Goal: Task Accomplishment & Management: Use online tool/utility

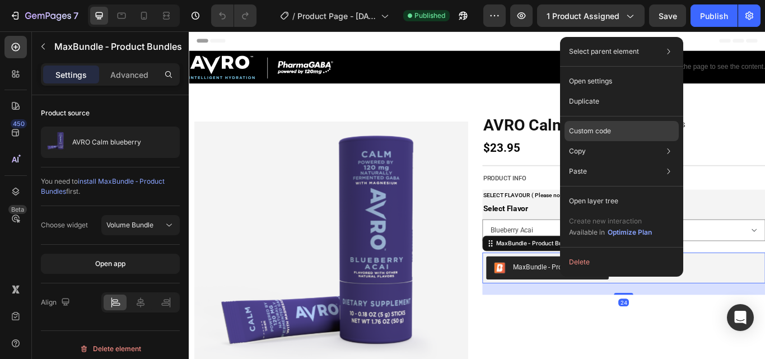
click at [612, 161] on div "Custom code" at bounding box center [622, 171] width 114 height 20
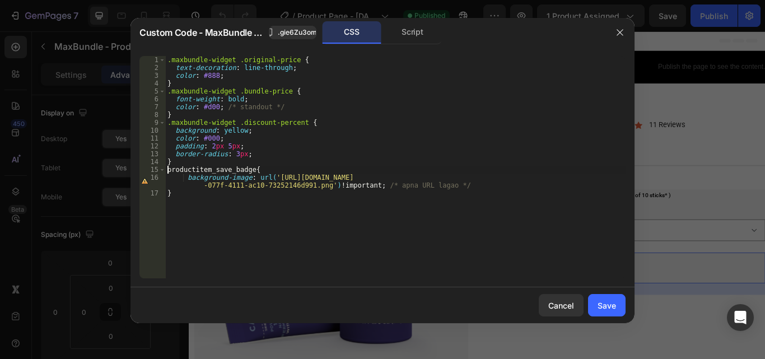
click at [169, 172] on div ".maxbundle-widget .original-price { text-decoration : line-through ; color : #8…" at bounding box center [395, 175] width 460 height 238
type textarea ".productitem_save_badge{"
click at [596, 302] on button "Save" at bounding box center [607, 305] width 38 height 22
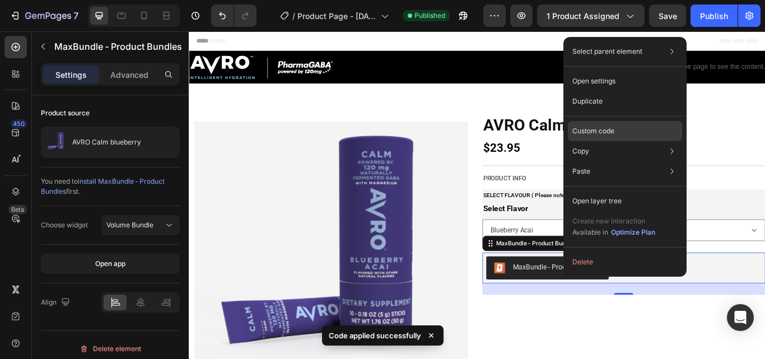
click at [618, 161] on div "Custom code" at bounding box center [625, 171] width 114 height 20
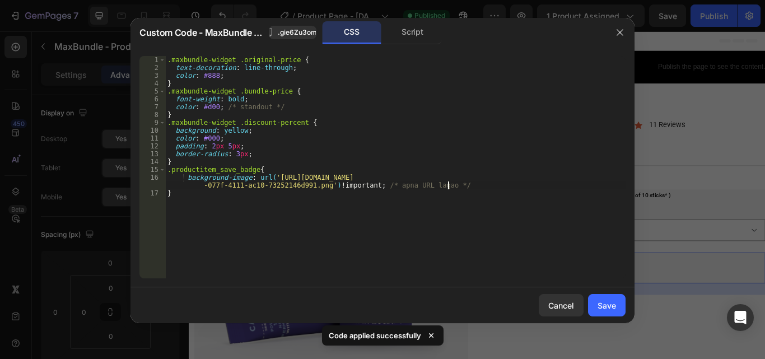
click at [460, 188] on div ".maxbundle-widget .original-price { text-decoration : line-through ; color : #8…" at bounding box center [395, 175] width 460 height 238
type textarea "background-image: url('[URL][DOMAIN_NAME]') !important;"
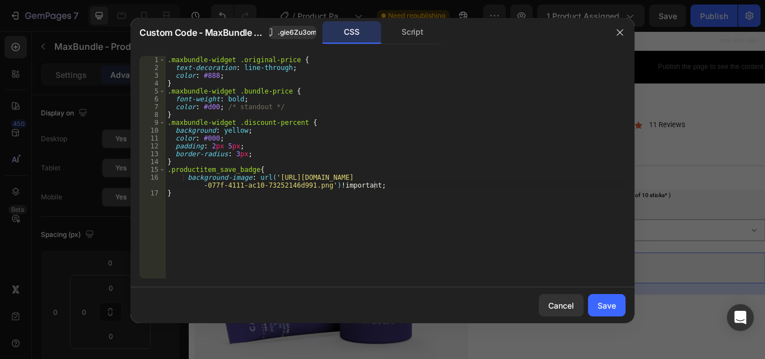
drag, startPoint x: 611, startPoint y: 310, endPoint x: 442, endPoint y: 223, distance: 190.4
click at [442, 223] on div "Custom Code - MaxBundle ‑ Product Bundles .gie6Zu3om5 CSS Script background-ima…" at bounding box center [383, 170] width 504 height 305
click at [408, 37] on div "Script" at bounding box center [412, 32] width 59 height 22
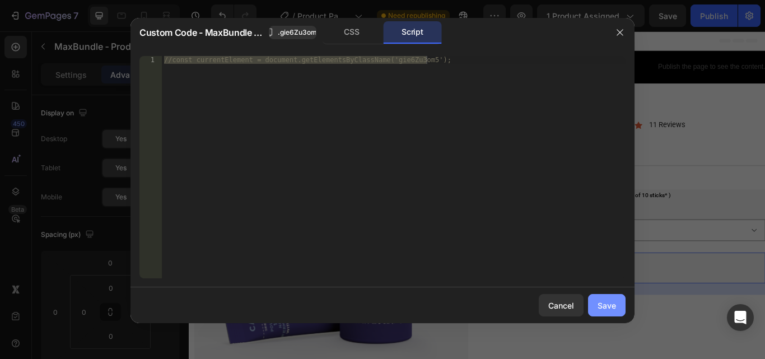
click at [598, 304] on div "Save" at bounding box center [607, 306] width 18 height 12
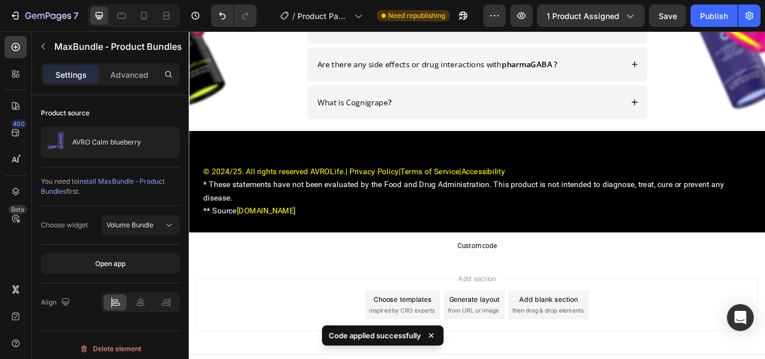
scroll to position [1656, 0]
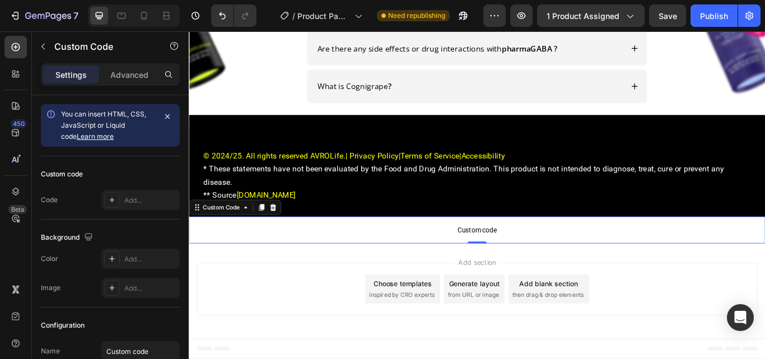
click at [615, 257] on span "Custom code" at bounding box center [525, 263] width 672 height 13
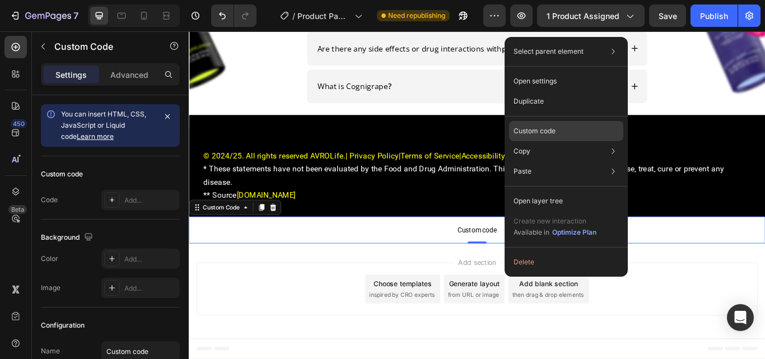
click at [573, 161] on div "Custom code" at bounding box center [566, 171] width 114 height 20
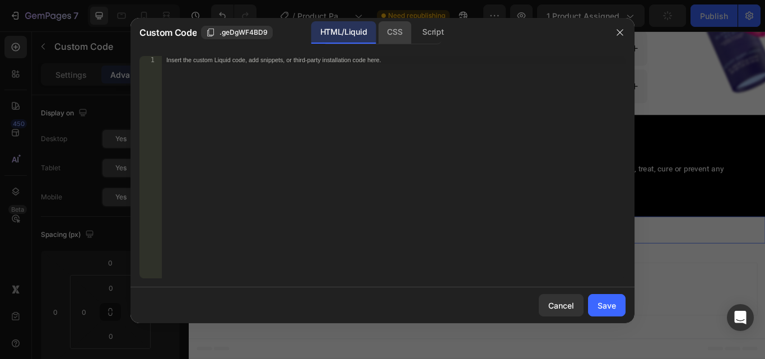
click at [413, 32] on div "CSS" at bounding box center [432, 32] width 39 height 22
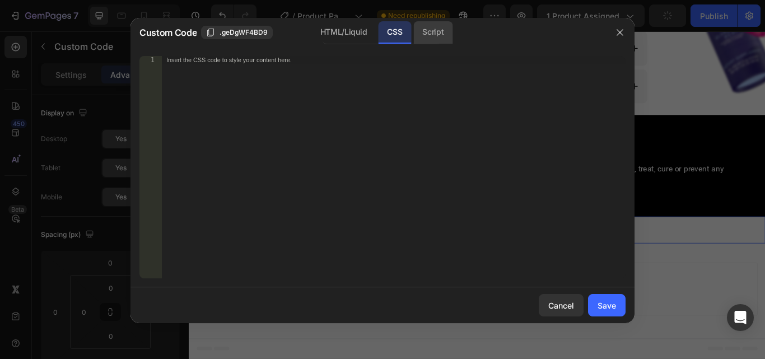
click at [444, 37] on div "Script" at bounding box center [432, 32] width 39 height 22
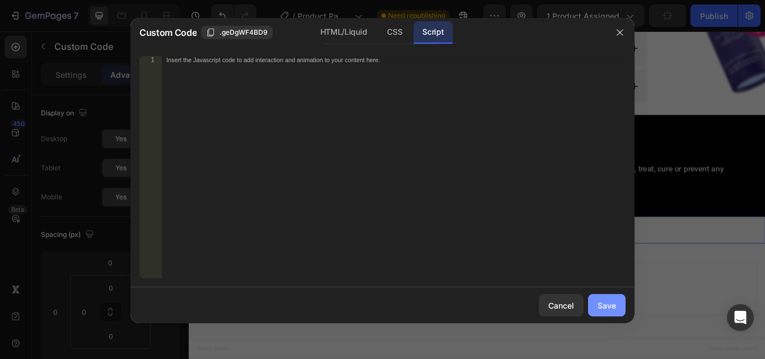
click at [607, 302] on div "Save" at bounding box center [607, 306] width 18 height 12
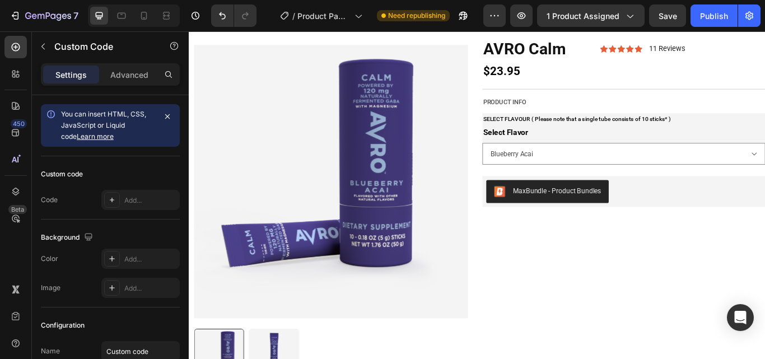
scroll to position [0, 0]
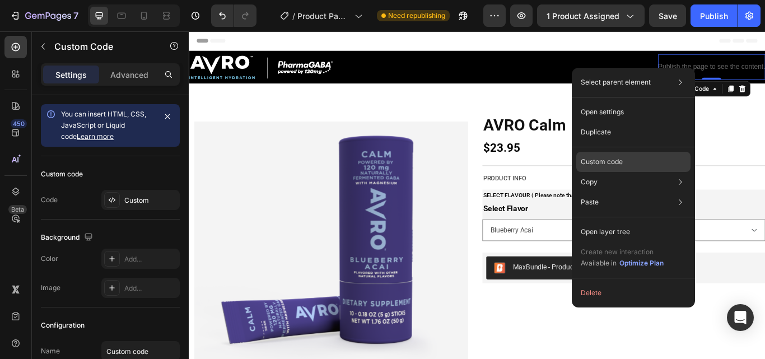
click at [650, 192] on div "Custom code" at bounding box center [633, 202] width 114 height 20
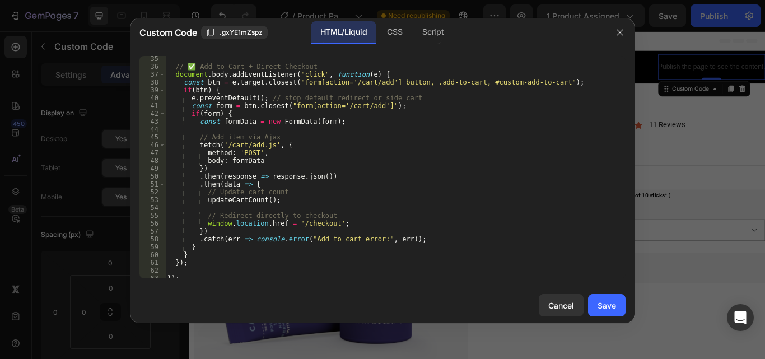
scroll to position [389, 0]
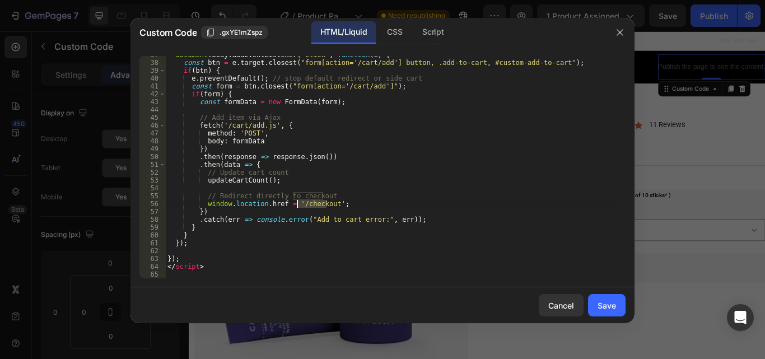
drag, startPoint x: 326, startPoint y: 204, endPoint x: 299, endPoint y: 205, distance: 27.5
click at [299, 205] on div "document . body . addEventListener ( "click" , function ( e ) { const btn = e .…" at bounding box center [391, 170] width 452 height 238
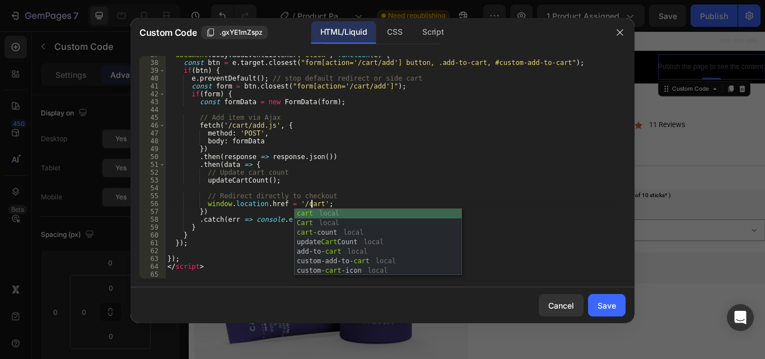
scroll to position [0, 12]
click at [307, 211] on div "cart local Cart local cart -count local update Cart Count local add-to- cart lo…" at bounding box center [378, 252] width 167 height 86
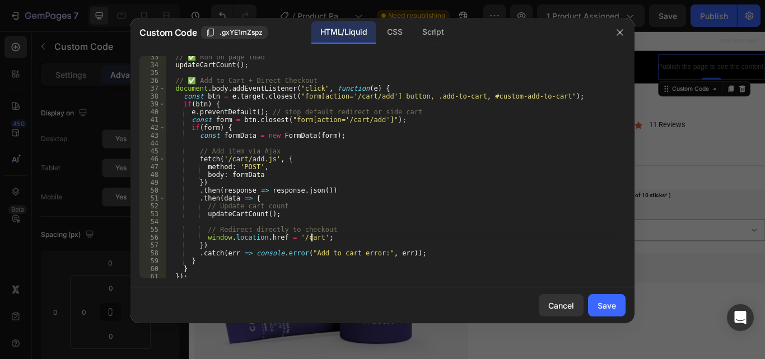
scroll to position [356, 0]
type textarea "window.location.href = '/cart';"
click at [611, 305] on div "Save" at bounding box center [607, 306] width 18 height 12
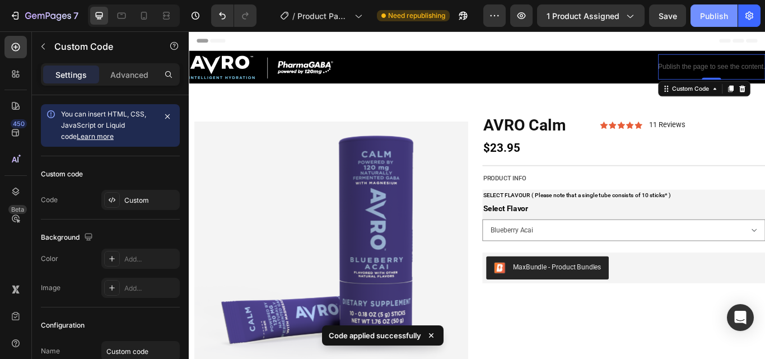
click at [715, 19] on div "Publish" at bounding box center [714, 16] width 28 height 12
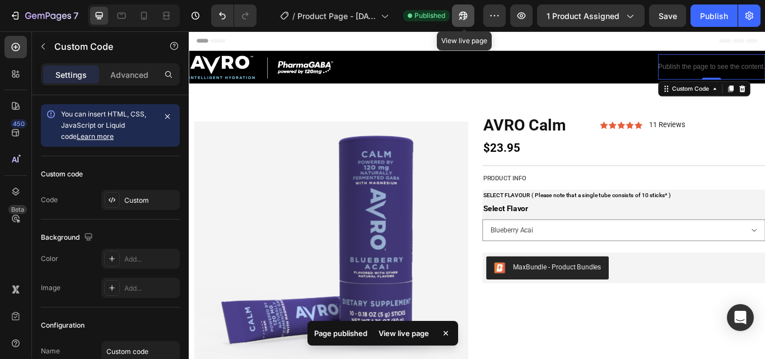
click at [462, 17] on icon "button" at bounding box center [460, 18] width 3 height 3
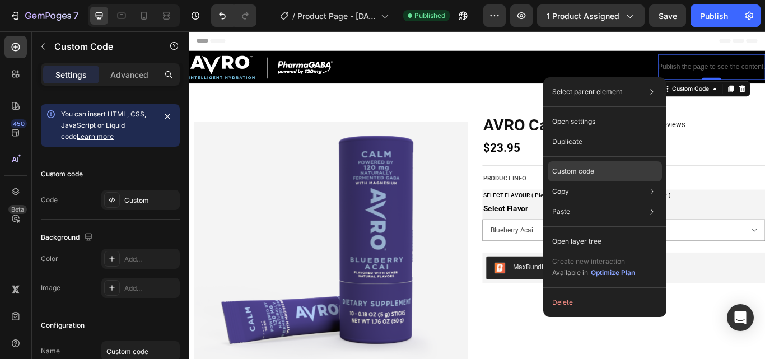
click at [628, 202] on div "Custom code" at bounding box center [605, 212] width 114 height 20
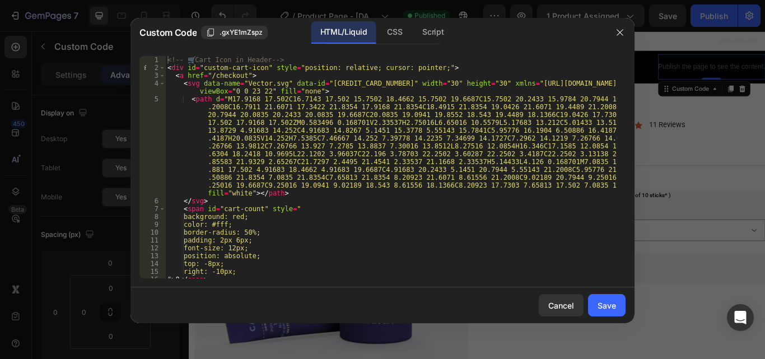
scroll to position [34, 0]
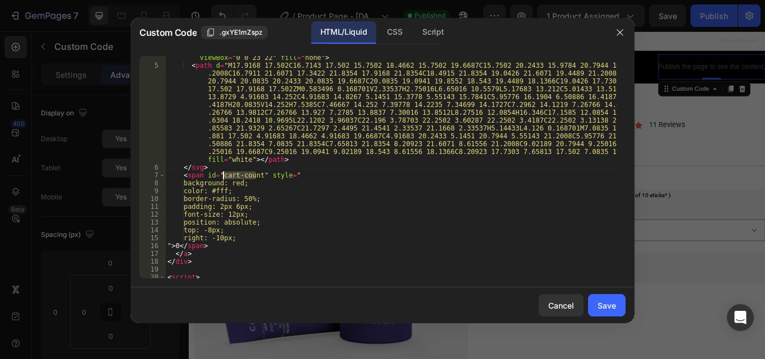
drag, startPoint x: 256, startPoint y: 175, endPoint x: 222, endPoint y: 174, distance: 33.6
click at [222, 174] on div "< svg data-name = "Vector.svg" data-id = "[CREDIT_CARD_NUMBER]" width = "30" he…" at bounding box center [391, 169] width 452 height 246
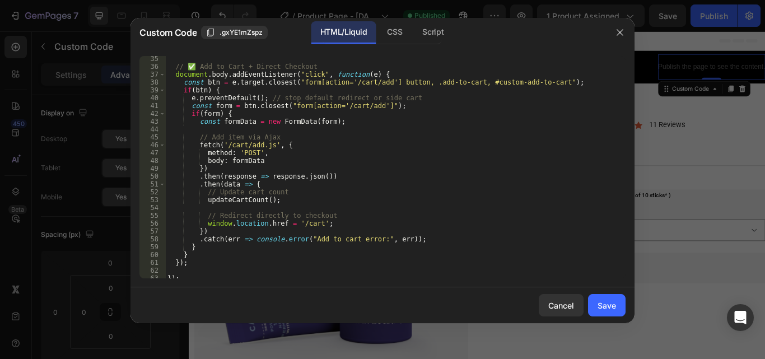
scroll to position [389, 0]
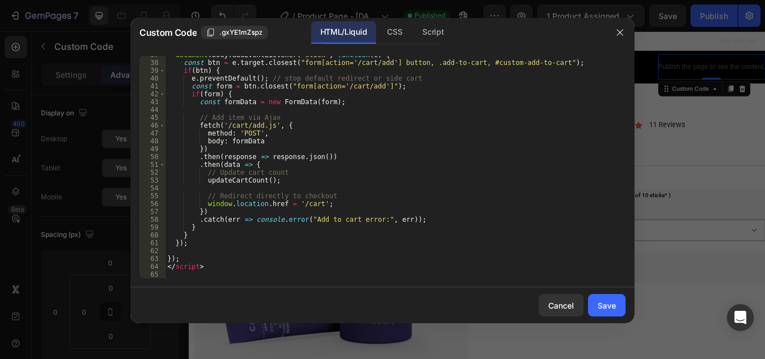
click at [300, 233] on div "document . body . addEventListener ( "click" , function ( e ) { const btn = e .…" at bounding box center [391, 170] width 452 height 238
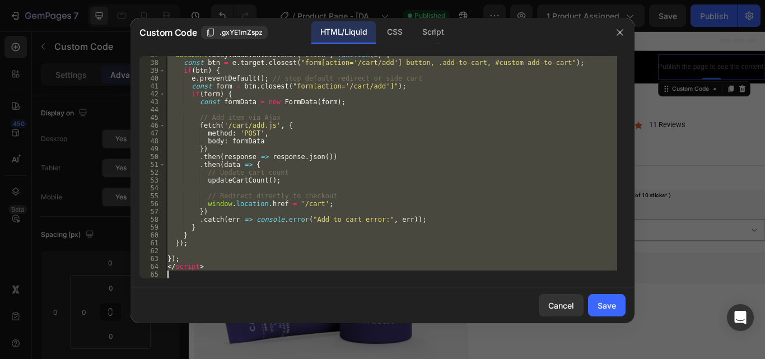
click at [539, 122] on div "document . body . addEventListener ( "click" , function ( e ) { const btn = e .…" at bounding box center [391, 167] width 452 height 222
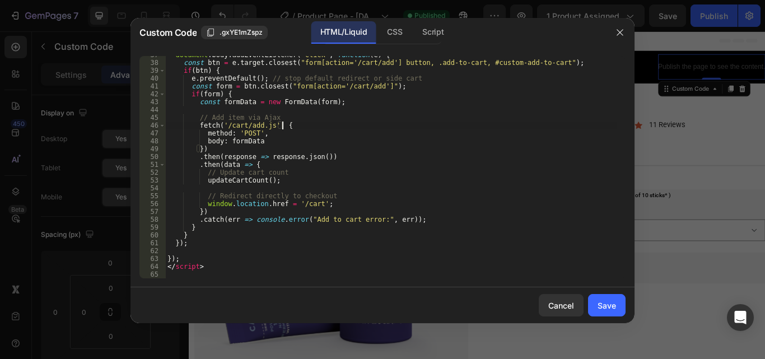
type textarea "</script>"
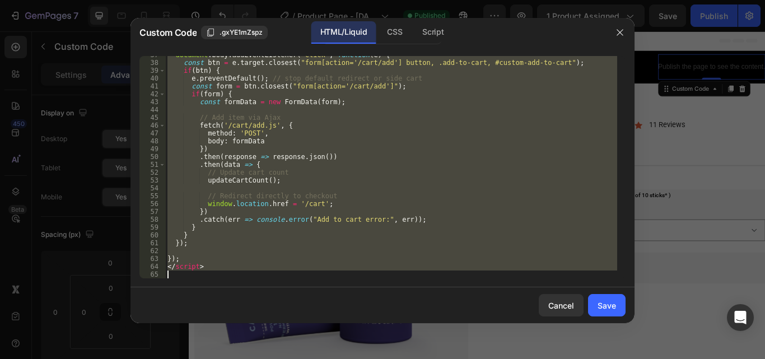
paste textarea
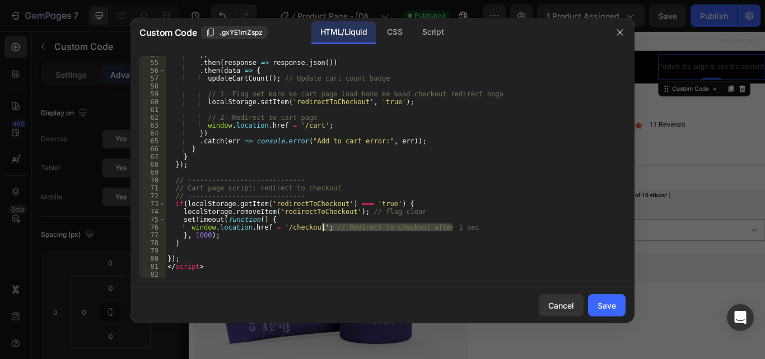
drag, startPoint x: 469, startPoint y: 227, endPoint x: 324, endPoint y: 230, distance: 145.1
click at [324, 230] on div "}) . then ( response => response . json ( )) . then ( data => { updateCartCount…" at bounding box center [391, 170] width 452 height 238
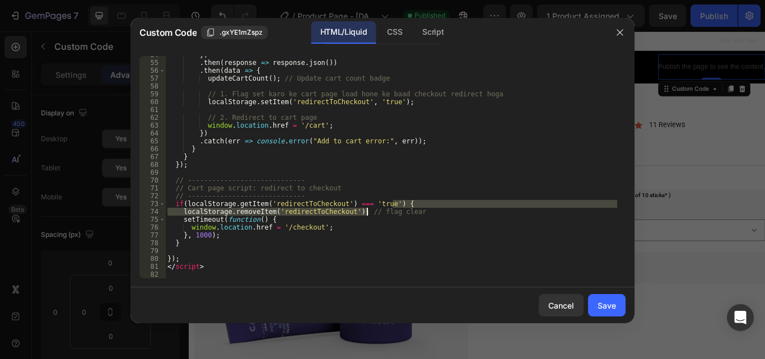
drag, startPoint x: 413, startPoint y: 207, endPoint x: 366, endPoint y: 211, distance: 46.7
click at [367, 210] on div "}) . then ( response => response . json ( )) . then ( data => { updateCartCount…" at bounding box center [391, 170] width 452 height 238
click at [366, 211] on div "}) . then ( response => response . json ( )) . then ( data => { updateCartCount…" at bounding box center [391, 167] width 452 height 222
drag, startPoint x: 417, startPoint y: 211, endPoint x: 355, endPoint y: 213, distance: 62.2
click at [355, 213] on div "}) . then ( response => response . json ( )) . then ( data => { updateCartCount…" at bounding box center [391, 170] width 452 height 238
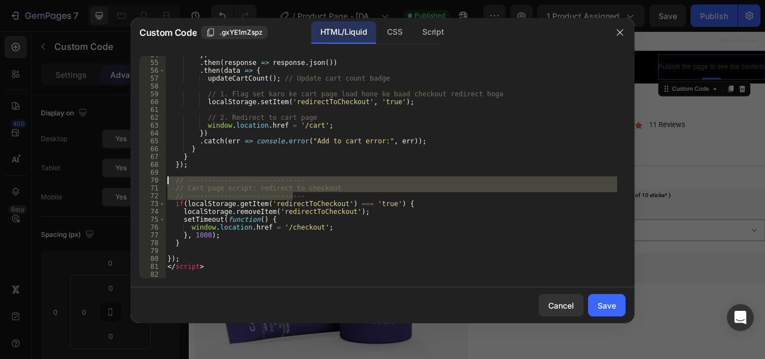
drag, startPoint x: 323, startPoint y: 193, endPoint x: 159, endPoint y: 177, distance: 165.4
click at [159, 177] on div "localStorage.removeItem('redirectToCheckout'); 54 55 56 57 58 59 60 61 62 63 64…" at bounding box center [382, 167] width 486 height 222
type textarea "// ----------------------------- // Cart page script: redirect to checkout"
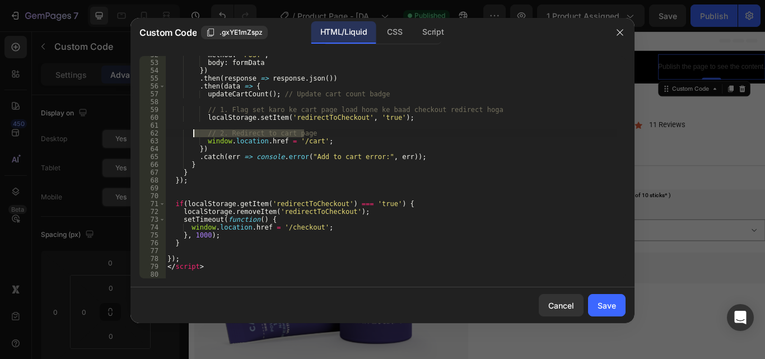
drag, startPoint x: 318, startPoint y: 133, endPoint x: 194, endPoint y: 132, distance: 123.8
click at [194, 132] on div "method : 'POST' , body : formData }) . then ( response => response . json ( )) …" at bounding box center [391, 170] width 452 height 238
type textarea "// 2. Redirect to cart page"
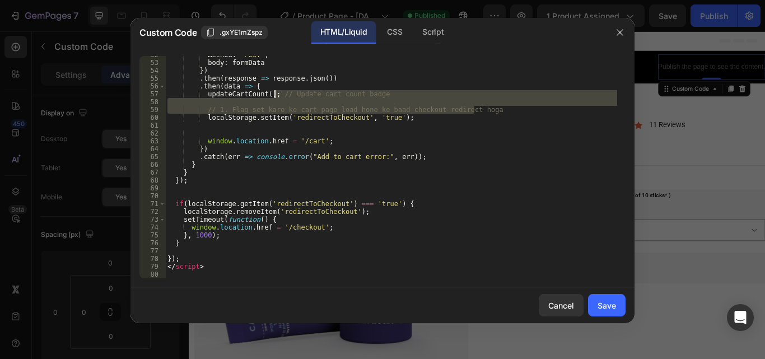
drag, startPoint x: 478, startPoint y: 107, endPoint x: 276, endPoint y: 95, distance: 202.6
click at [276, 95] on div "method : 'POST' , body : formData }) . then ( response => response . json ( )) …" at bounding box center [391, 170] width 452 height 238
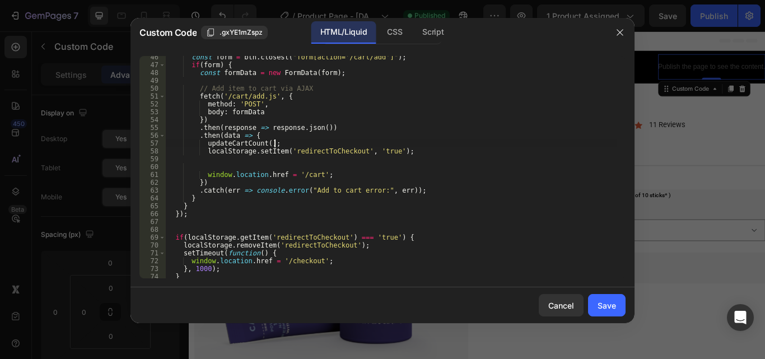
scroll to position [357, 0]
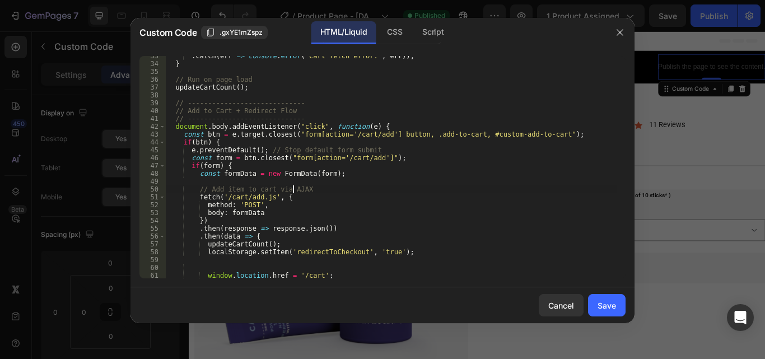
click at [292, 190] on div ". catch ( err => console . error ( "Cart fetch error:" , err )) ; } // Run on p…" at bounding box center [391, 171] width 452 height 238
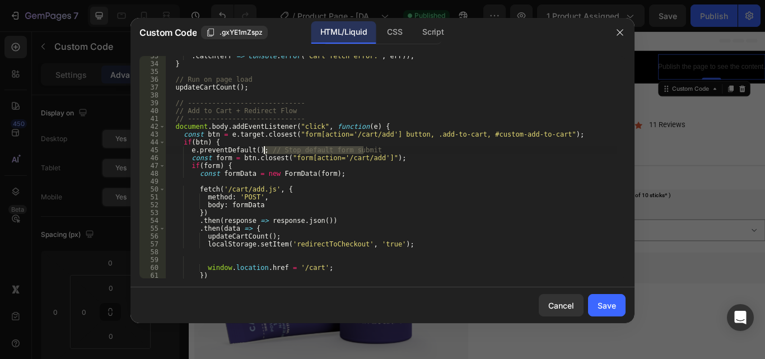
drag, startPoint x: 366, startPoint y: 147, endPoint x: 264, endPoint y: 151, distance: 102.0
click at [264, 151] on div ". catch ( err => console . error ( "Cart fetch error:" , err )) ; } // Run on p…" at bounding box center [391, 171] width 452 height 238
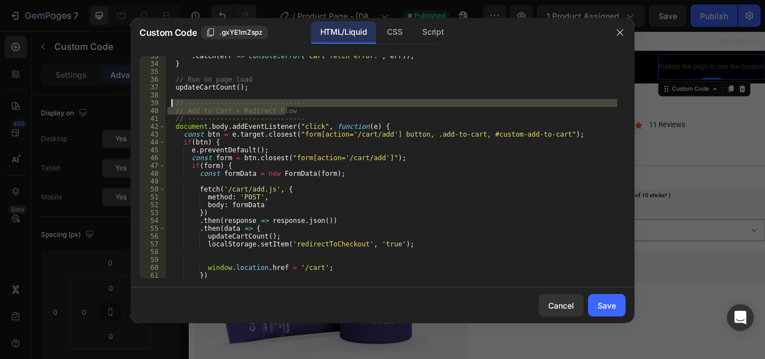
drag, startPoint x: 293, startPoint y: 111, endPoint x: 173, endPoint y: 105, distance: 120.6
click at [173, 105] on div ". catch ( err => console . error ( "Cart fetch error:" , err )) ; } // Run on p…" at bounding box center [391, 171] width 452 height 238
type textarea "// ----------------------------- // Add to Cart + Redirect Flow"
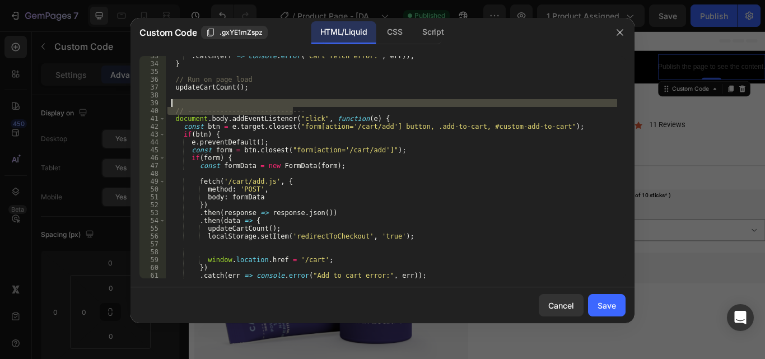
drag, startPoint x: 300, startPoint y: 109, endPoint x: 184, endPoint y: 100, distance: 116.3
click at [184, 100] on div ". catch ( err => console . error ( "Cart fetch error:" , err )) ; } // Run on p…" at bounding box center [391, 171] width 452 height 238
type textarea "// -----------------------------"
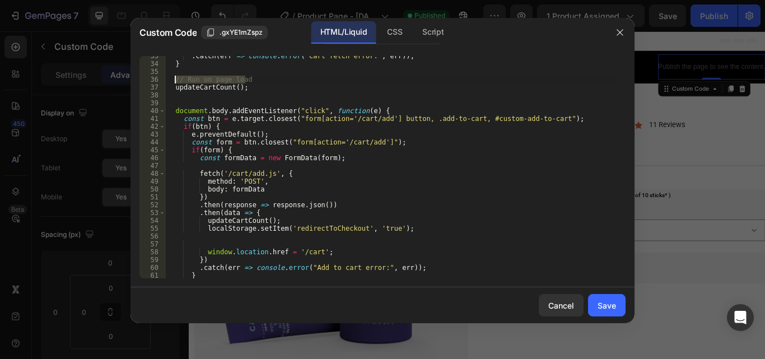
drag, startPoint x: 253, startPoint y: 81, endPoint x: 175, endPoint y: 80, distance: 77.9
click at [175, 80] on div ". catch ( err => console . error ( "Cart fetch error:" , err )) ; } // Run on p…" at bounding box center [391, 171] width 452 height 238
type textarea "// Run on page load"
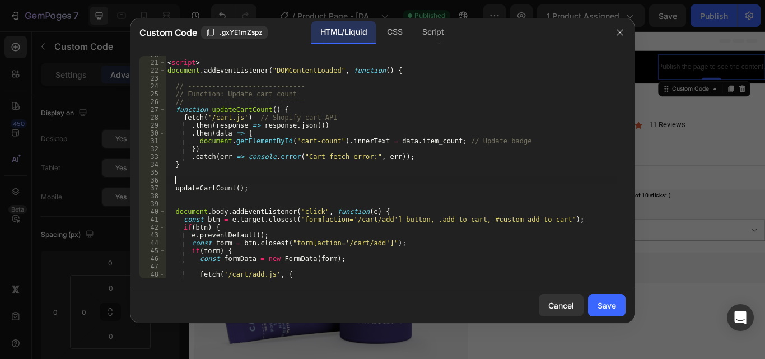
click at [514, 142] on div "< script > document . addEventListener ( "DOMContentLoaded" , function ( ) { //…" at bounding box center [391, 170] width 452 height 238
drag, startPoint x: 297, startPoint y: 119, endPoint x: 253, endPoint y: 119, distance: 43.7
click at [253, 119] on div "< script > document . addEventListener ( "DOMContentLoaded" , function ( ) { //…" at bounding box center [391, 170] width 452 height 238
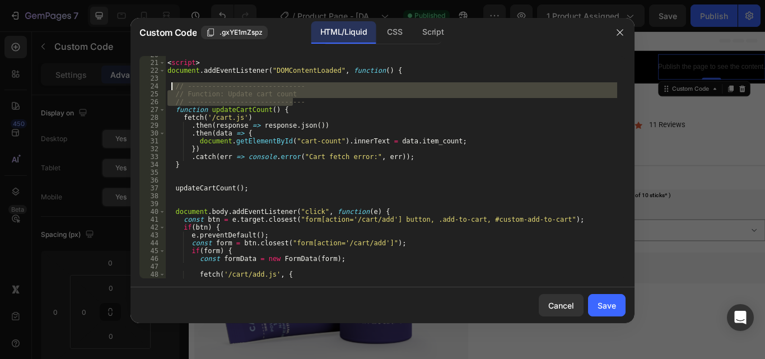
drag, startPoint x: 300, startPoint y: 99, endPoint x: 167, endPoint y: 86, distance: 132.8
click at [167, 86] on div "< script > document . addEventListener ( "DOMContentLoaded" , function ( ) { //…" at bounding box center [391, 170] width 452 height 238
type textarea "// ----------------------------- // Function: Update cart count"
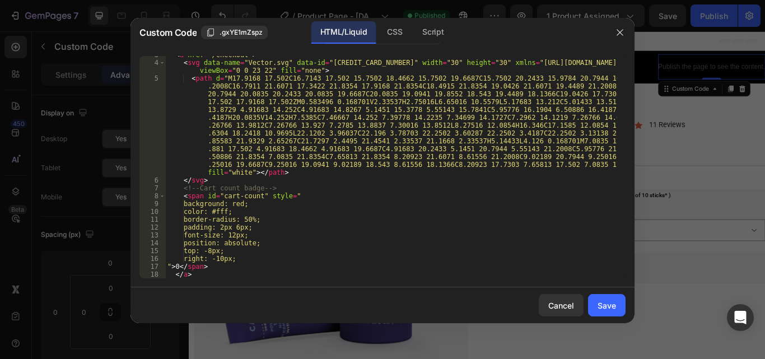
scroll to position [0, 0]
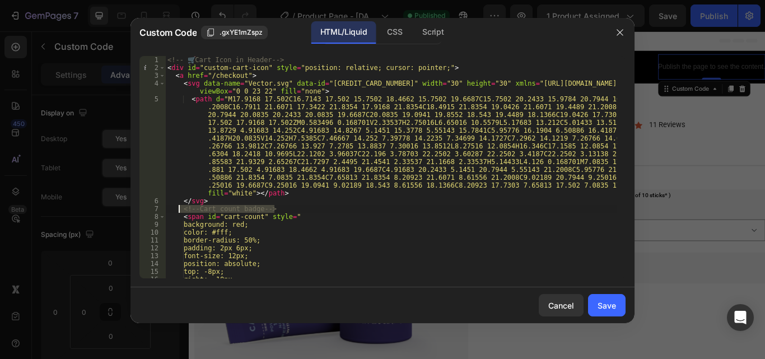
drag, startPoint x: 287, startPoint y: 207, endPoint x: 179, endPoint y: 206, distance: 108.7
click at [179, 206] on div "<!-- 🛒 Cart Icon in Header --> < div id = "custom-cart-icon" style = "position:…" at bounding box center [391, 175] width 452 height 238
type textarea "<!-- Cart count badge -->"
drag, startPoint x: 290, startPoint y: 60, endPoint x: 167, endPoint y: 63, distance: 122.2
click at [167, 63] on div "<!-- 🛒 Cart Icon in Header --> < div id = "custom-cart-icon" style = "position:…" at bounding box center [391, 175] width 452 height 238
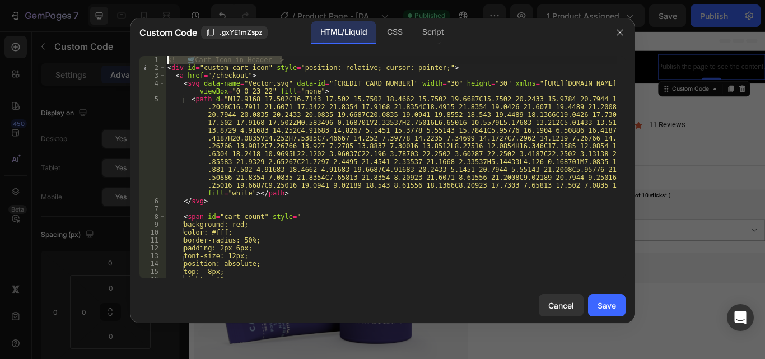
type textarea "<!-- 🛒 Cart Icon in Header -->"
click at [601, 301] on div "Save" at bounding box center [607, 306] width 18 height 12
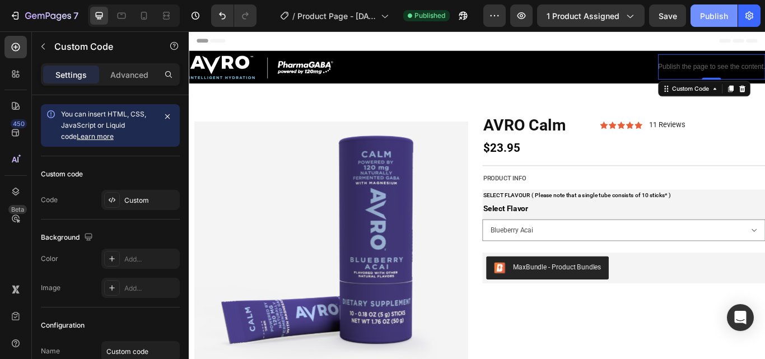
click at [726, 11] on div "Publish" at bounding box center [714, 16] width 28 height 12
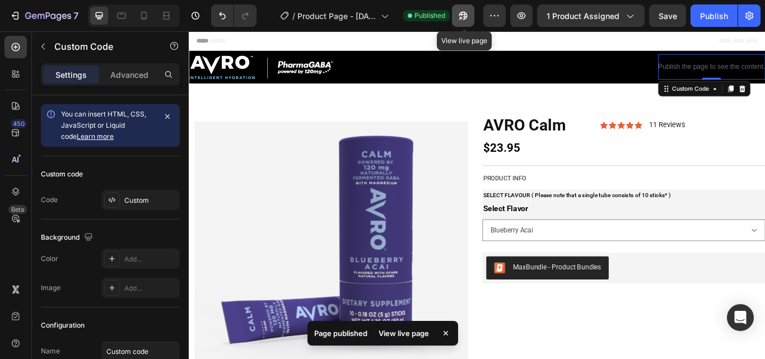
click at [473, 14] on button "button" at bounding box center [463, 15] width 22 height 22
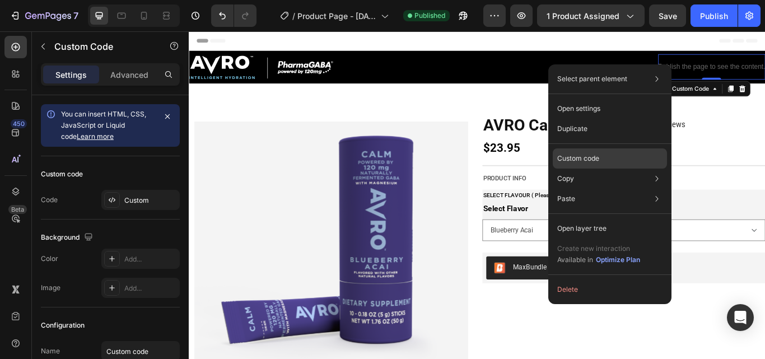
click at [637, 189] on div "Custom code" at bounding box center [610, 199] width 114 height 20
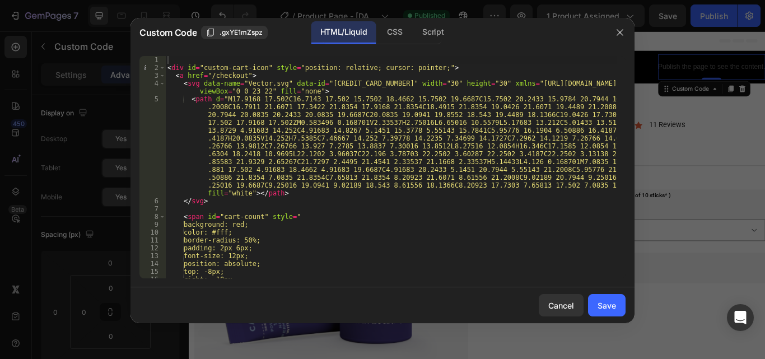
click at [487, 213] on div "< div id = "custom-cart-icon" style = "position: relative; cursor: pointer;" > …" at bounding box center [391, 175] width 452 height 238
type textarea "</script>"
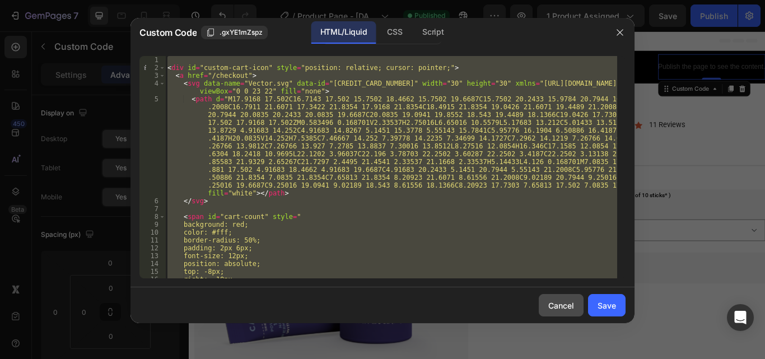
click at [560, 305] on div "Cancel" at bounding box center [561, 306] width 26 height 12
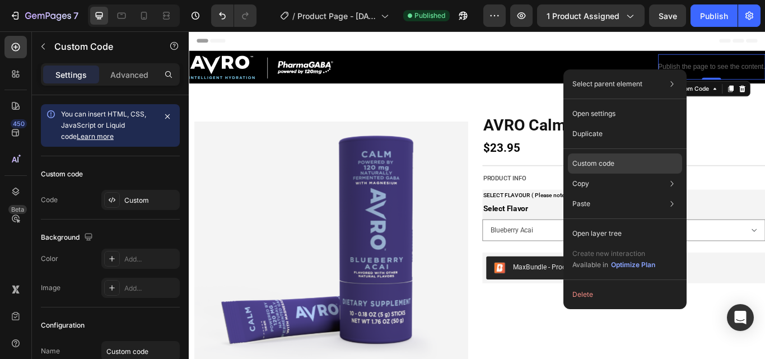
click at [641, 194] on div "Custom code" at bounding box center [625, 204] width 114 height 20
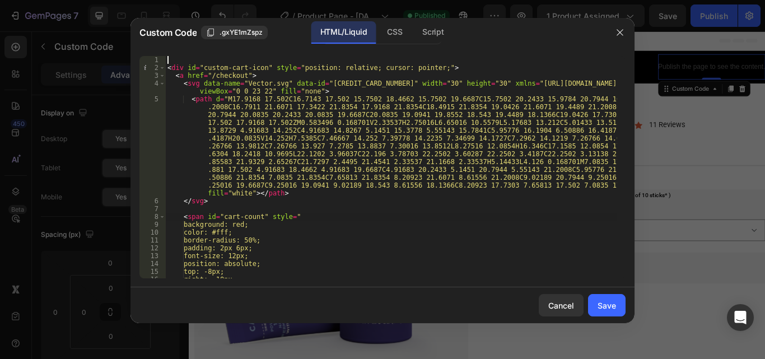
click at [506, 215] on div "< div id = "custom-cart-icon" style = "position: relative; cursor: pointer;" > …" at bounding box center [391, 175] width 452 height 238
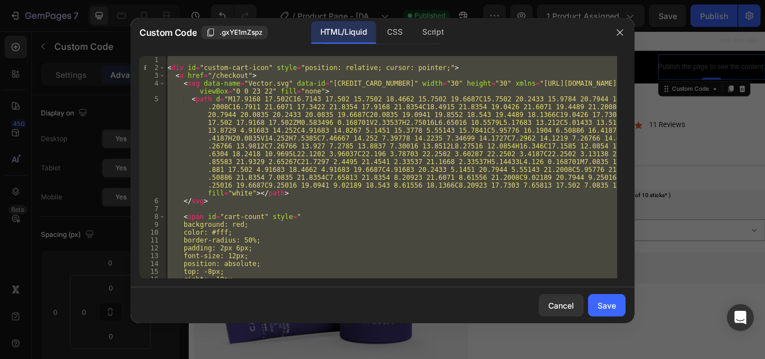
paste textarea
type textarea "</script>"
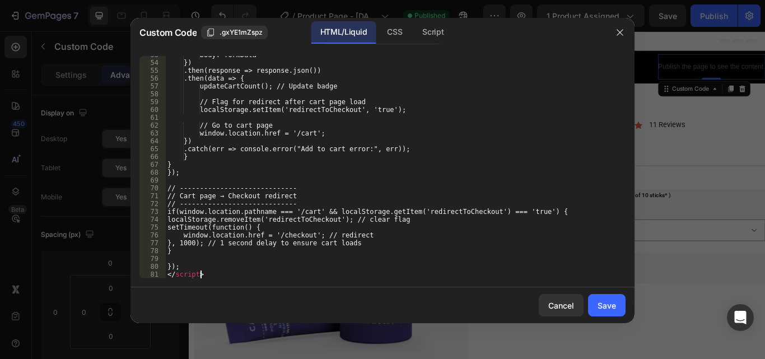
scroll to position [515, 0]
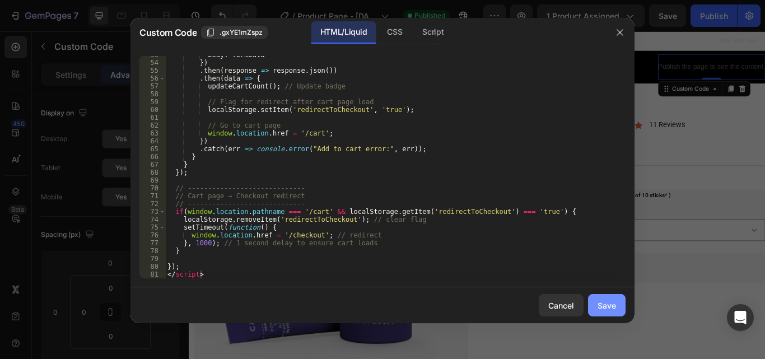
click at [611, 304] on div "Save" at bounding box center [607, 306] width 18 height 12
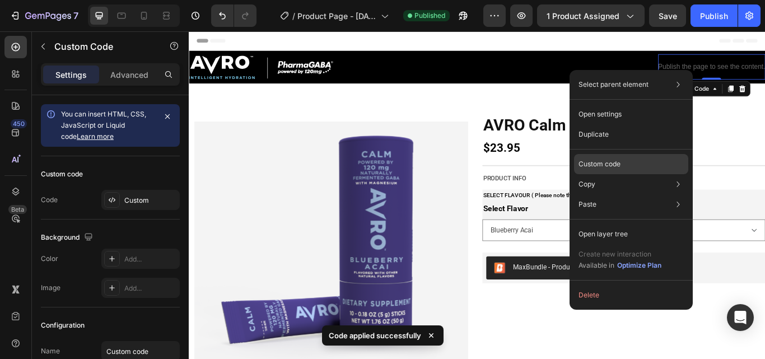
click at [649, 194] on div "Custom code" at bounding box center [631, 204] width 114 height 20
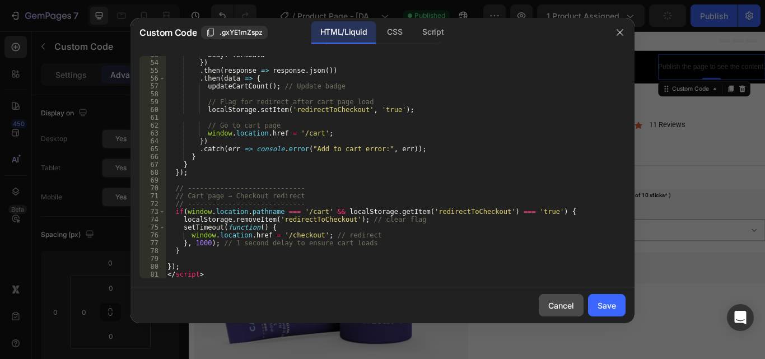
drag, startPoint x: 598, startPoint y: 306, endPoint x: 547, endPoint y: 315, distance: 51.9
click at [548, 315] on div "Cancel Save" at bounding box center [383, 305] width 504 height 36
click at [612, 302] on div "Save" at bounding box center [607, 306] width 18 height 12
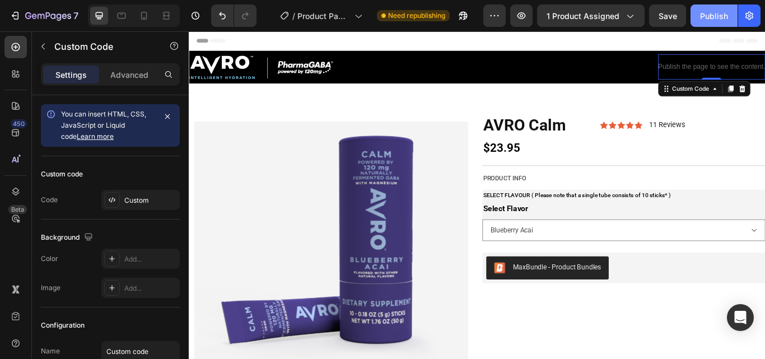
click at [698, 16] on button "Publish" at bounding box center [714, 15] width 47 height 22
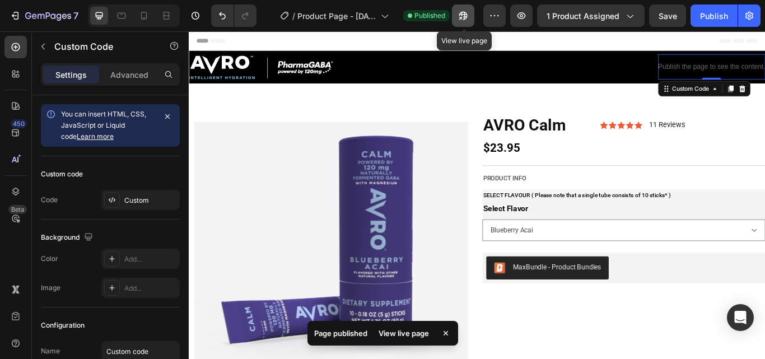
click at [462, 17] on icon "button" at bounding box center [460, 18] width 3 height 3
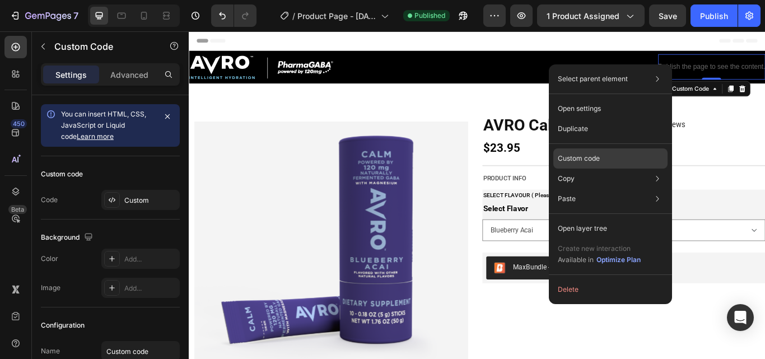
click at [621, 189] on div "Custom code" at bounding box center [610, 199] width 114 height 20
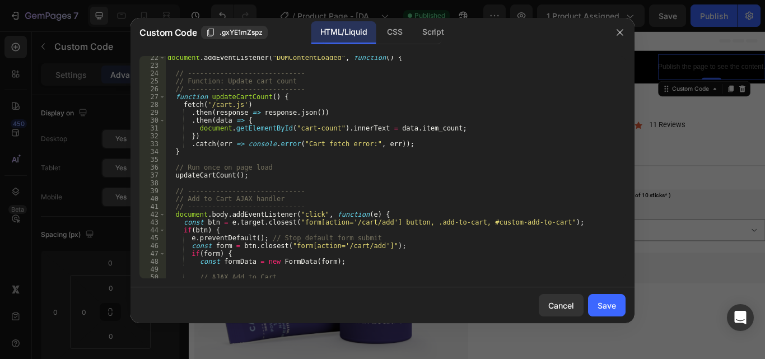
scroll to position [403, 0]
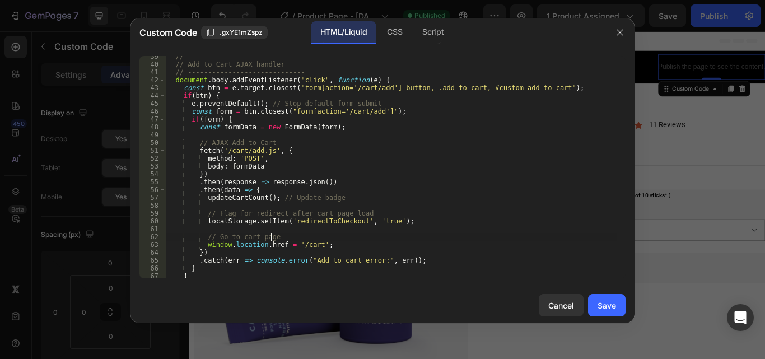
click at [481, 236] on div "// ----------------------------- // Add to Cart AJAX handler // ---------------…" at bounding box center [391, 172] width 452 height 238
type textarea "}); </script>"
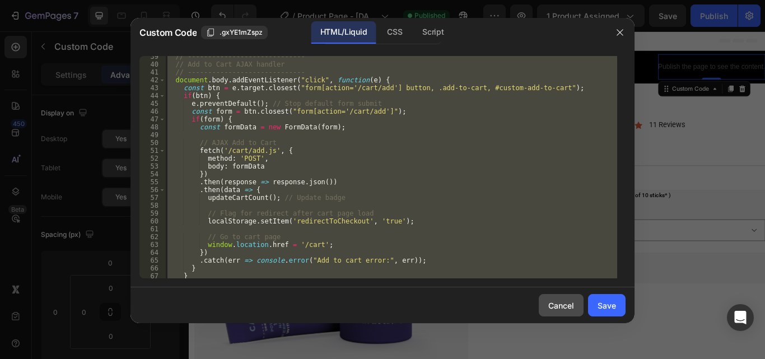
click at [550, 300] on div "Cancel" at bounding box center [561, 306] width 26 height 12
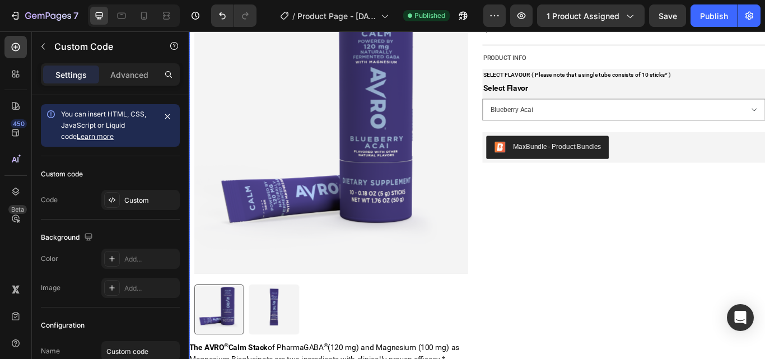
scroll to position [112, 0]
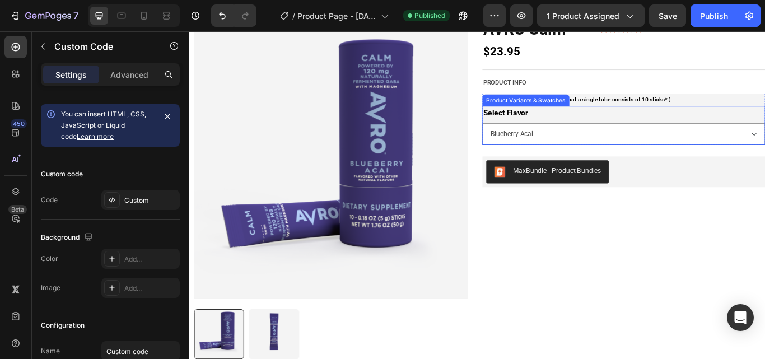
click at [622, 133] on div "Select Flavor Blueberry Acai" at bounding box center [696, 141] width 331 height 45
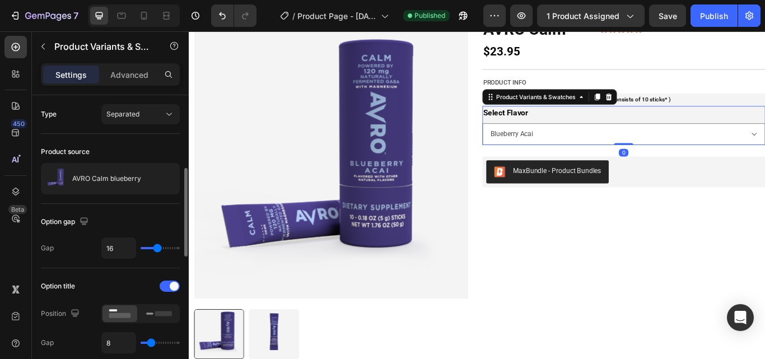
scroll to position [224, 0]
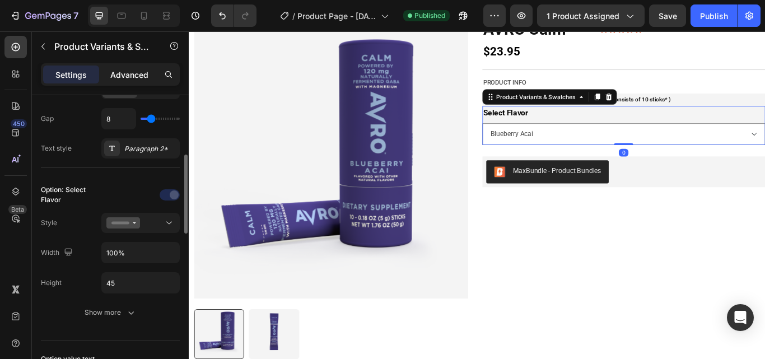
click at [140, 71] on p "Advanced" at bounding box center [129, 75] width 38 height 12
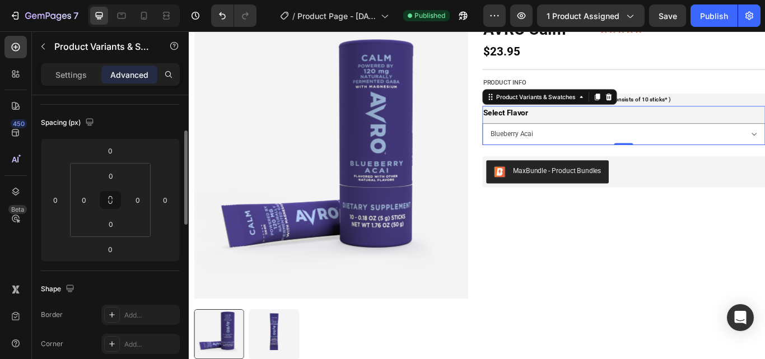
scroll to position [56, 0]
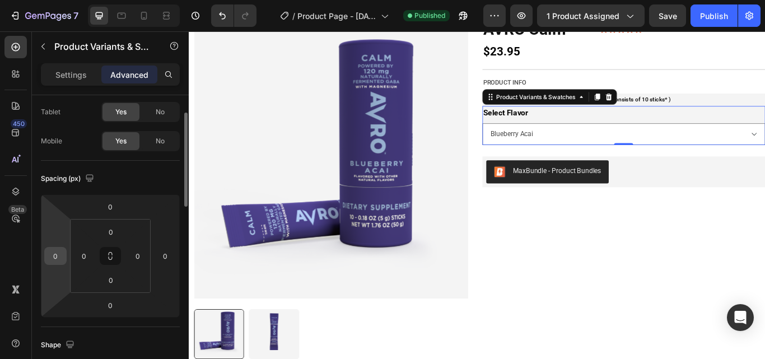
click at [58, 259] on input "0" at bounding box center [55, 256] width 17 height 17
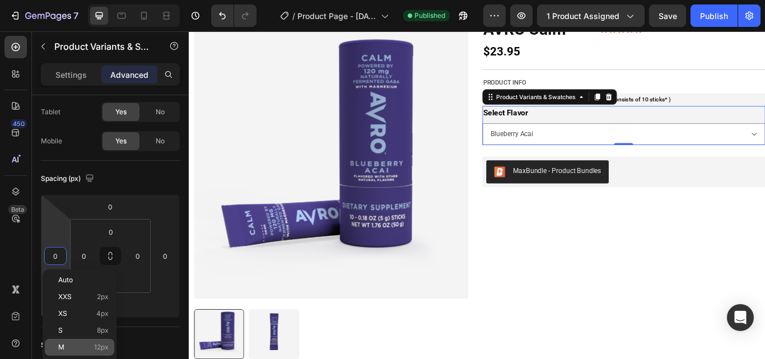
click at [89, 341] on div "M 12px" at bounding box center [79, 347] width 69 height 17
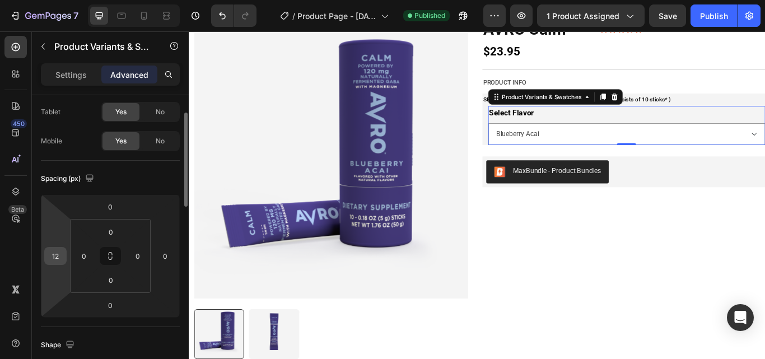
click at [53, 261] on input "12" at bounding box center [55, 256] width 17 height 17
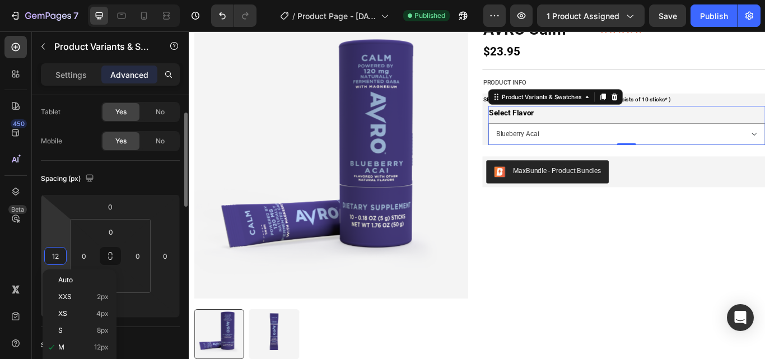
click at [60, 257] on input "12" at bounding box center [55, 256] width 17 height 17
type input "1"
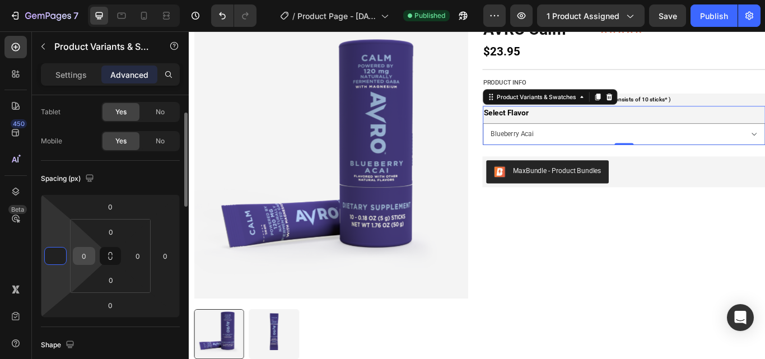
type input "0"
click at [81, 255] on input "0" at bounding box center [84, 256] width 17 height 17
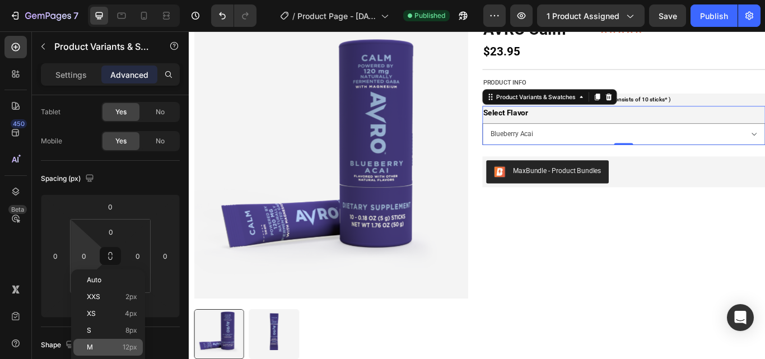
click at [113, 341] on div "M 12px" at bounding box center [107, 347] width 69 height 17
type input "12"
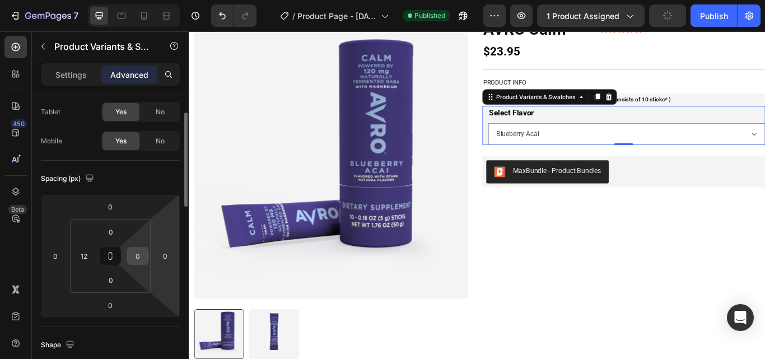
click at [137, 256] on input "0" at bounding box center [137, 256] width 17 height 17
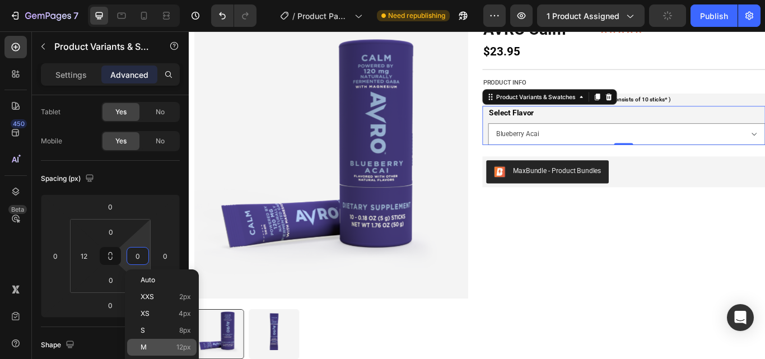
click at [159, 344] on p "M 12px" at bounding box center [166, 347] width 50 height 8
type input "12"
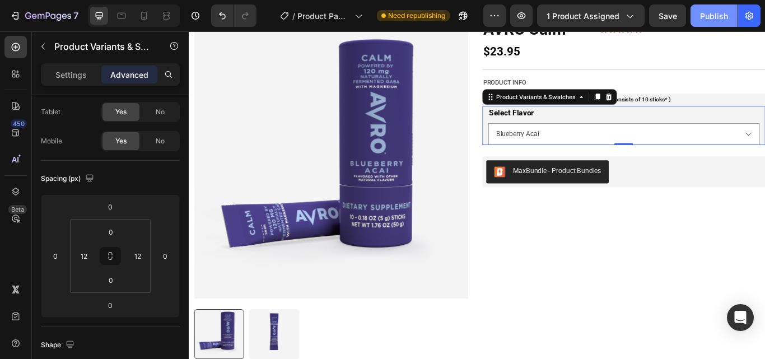
click at [712, 20] on div "Publish" at bounding box center [714, 16] width 28 height 12
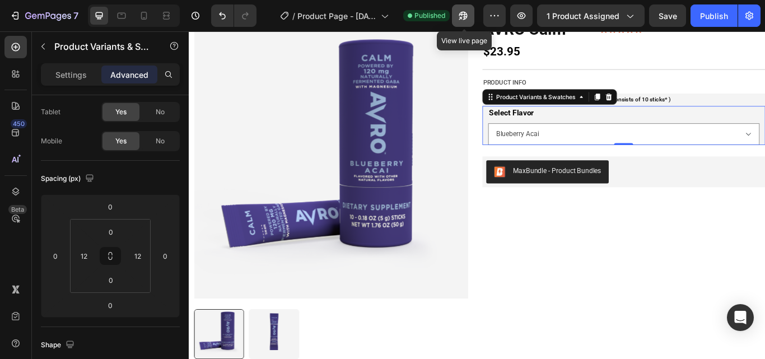
click at [469, 15] on icon "button" at bounding box center [463, 15] width 11 height 11
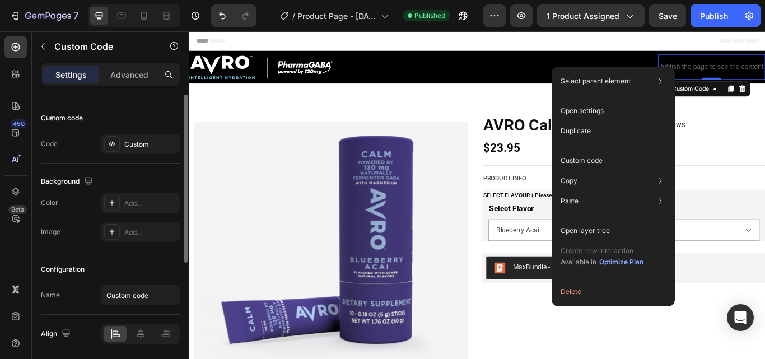
scroll to position [0, 0]
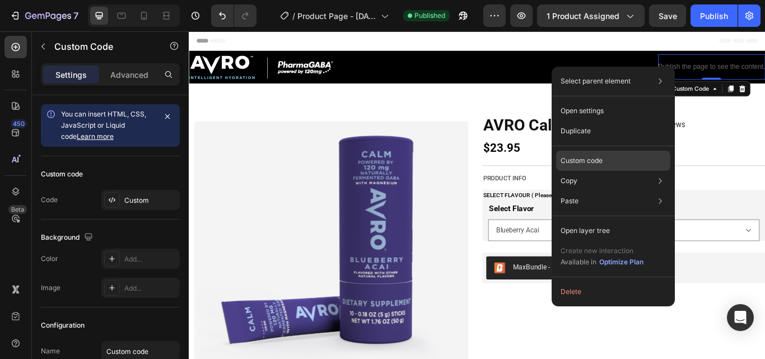
click at [617, 191] on div "Custom code" at bounding box center [613, 201] width 114 height 20
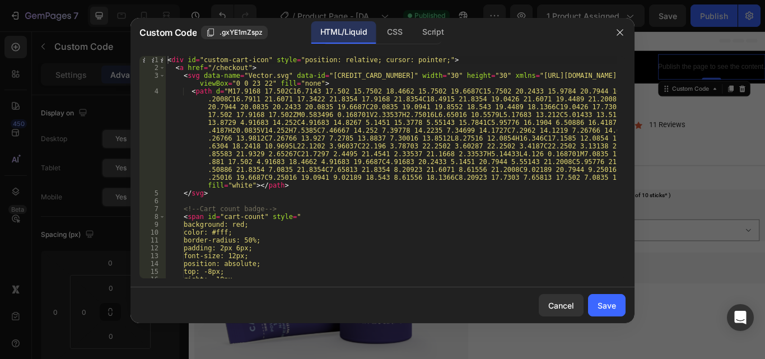
click at [527, 208] on div "< div id = "custom-cart-icon" style = "position: relative; cursor: pointer;" > …" at bounding box center [391, 175] width 452 height 238
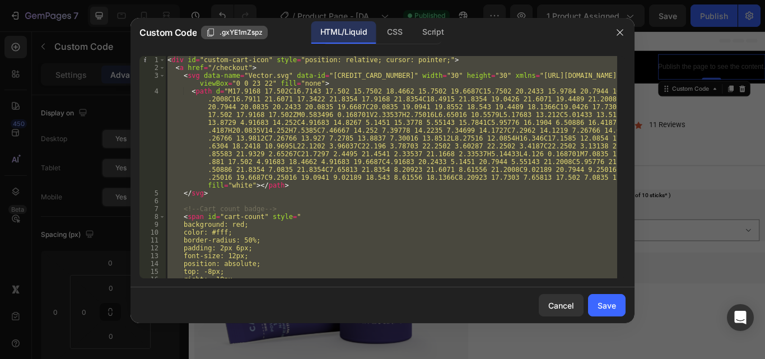
click at [241, 31] on span ".gxYE1mZspz" at bounding box center [241, 32] width 43 height 10
click at [404, 216] on div "< div id = "custom-cart-icon" style = "position: relative; cursor: pointer;" > …" at bounding box center [391, 167] width 452 height 222
click at [250, 29] on span ".gxYE1mZspz" at bounding box center [241, 32] width 43 height 10
click at [467, 193] on div "< div id = "custom-cart-icon" style = "position: relative; cursor: pointer;" > …" at bounding box center [391, 167] width 452 height 222
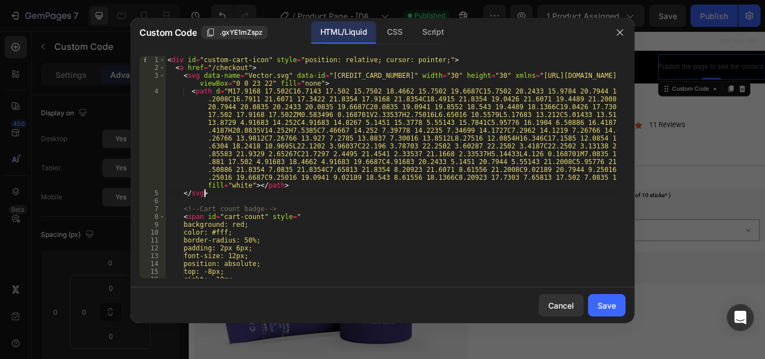
type textarea "}); </script>"
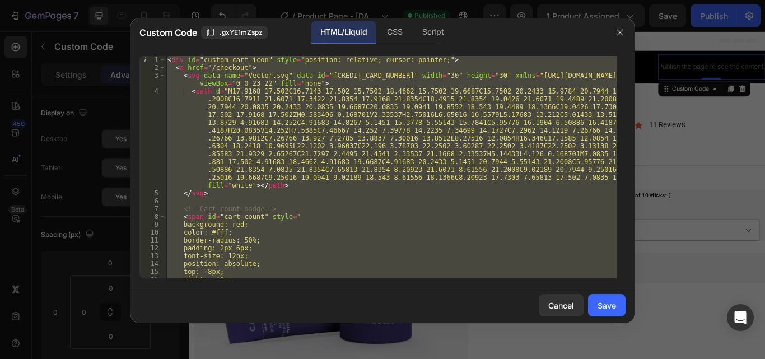
paste textarea
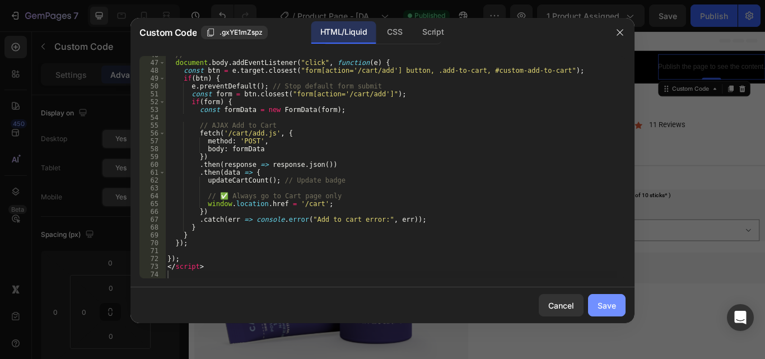
click at [608, 305] on div "Save" at bounding box center [607, 306] width 18 height 12
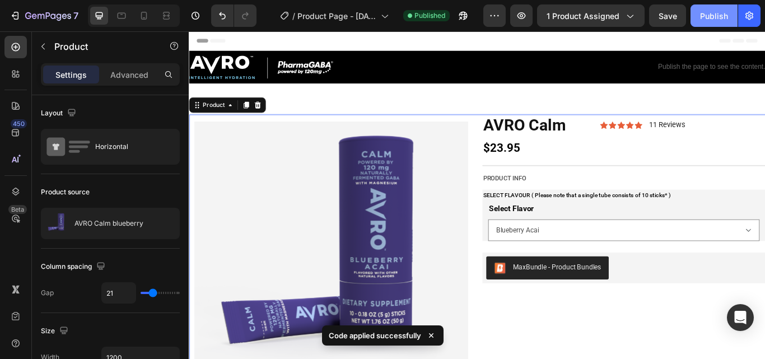
click at [714, 13] on div "Publish" at bounding box center [714, 16] width 28 height 12
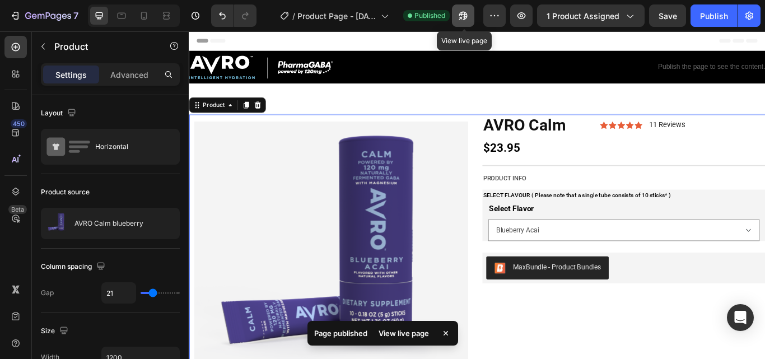
click at [460, 19] on icon "button" at bounding box center [463, 15] width 11 height 11
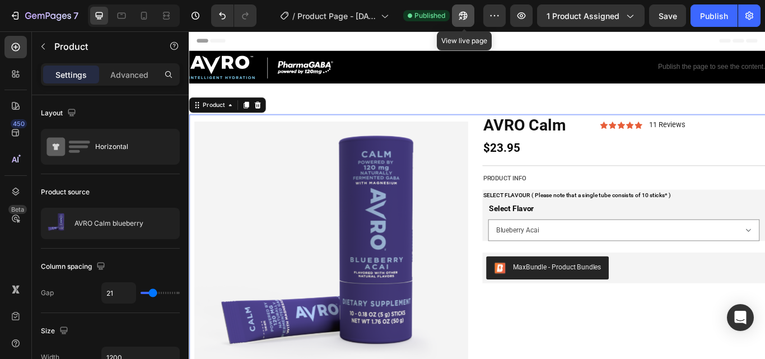
click at [463, 16] on icon "button" at bounding box center [463, 15] width 11 height 11
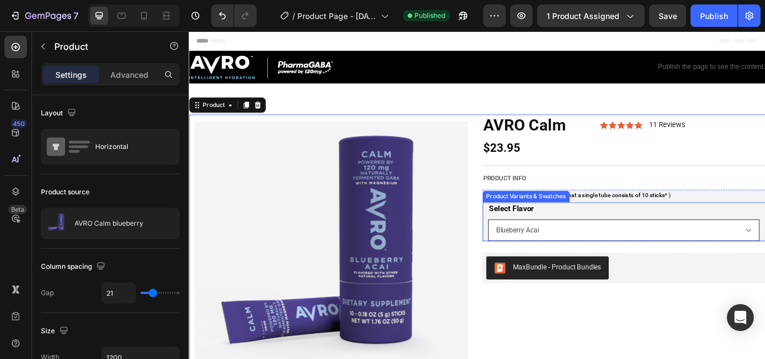
click at [611, 259] on select "Blueberry Acai" at bounding box center [696, 263] width 317 height 25
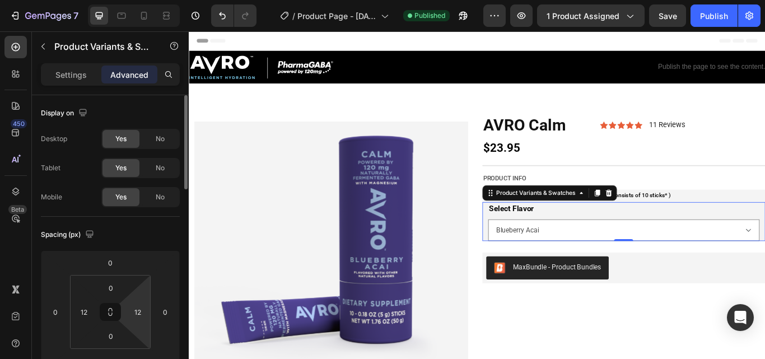
scroll to position [56, 0]
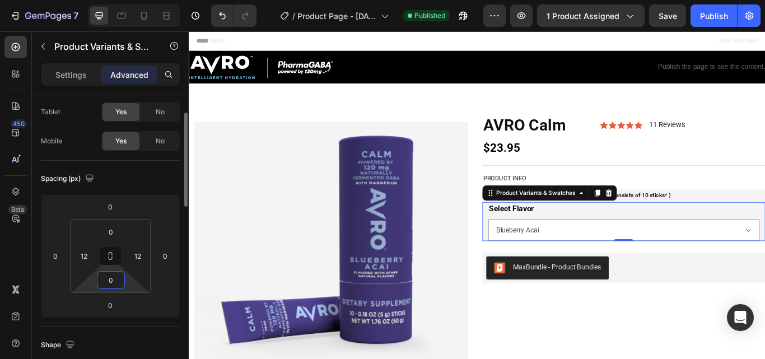
click at [115, 278] on input "0" at bounding box center [111, 280] width 22 height 17
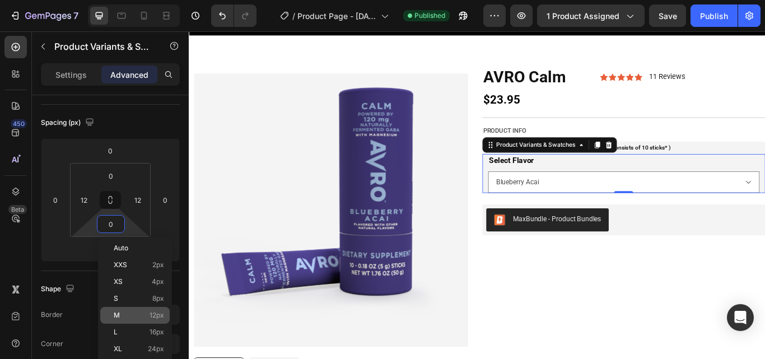
click at [142, 314] on p "M 12px" at bounding box center [139, 315] width 50 height 8
type input "12"
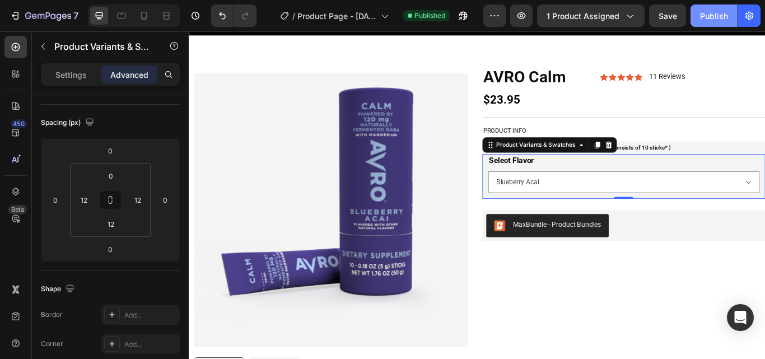
click at [705, 19] on div "Publish" at bounding box center [714, 16] width 28 height 12
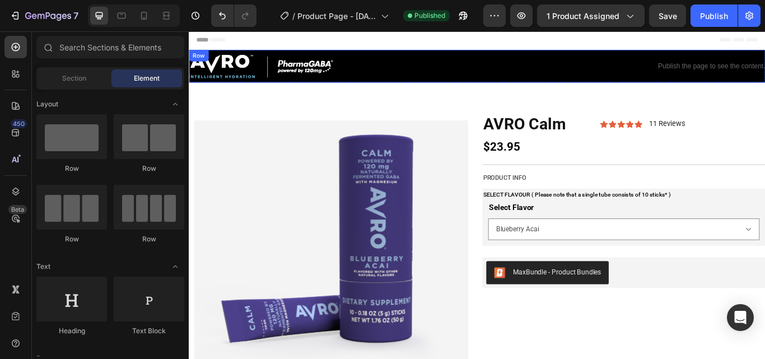
scroll to position [0, 0]
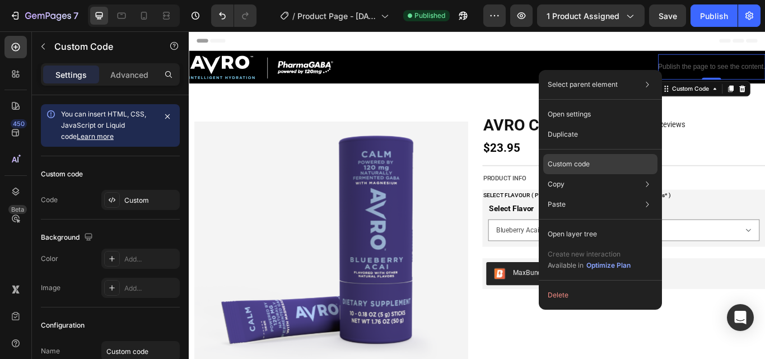
click at [622, 194] on div "Custom code" at bounding box center [600, 204] width 114 height 20
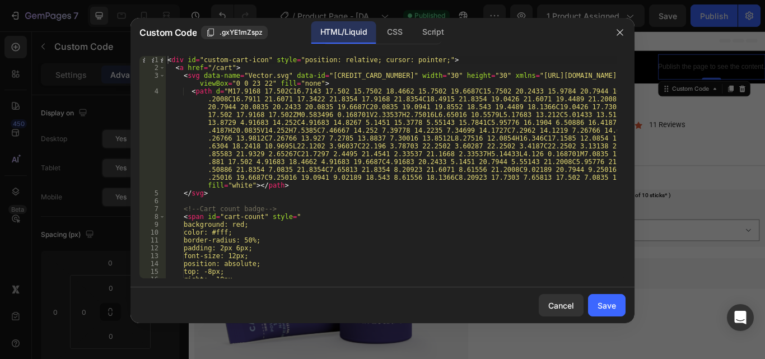
click at [558, 194] on div "< div id = "custom-cart-icon" style = "position: relative; cursor: pointer;" > …" at bounding box center [391, 175] width 452 height 238
type textarea "</script>"
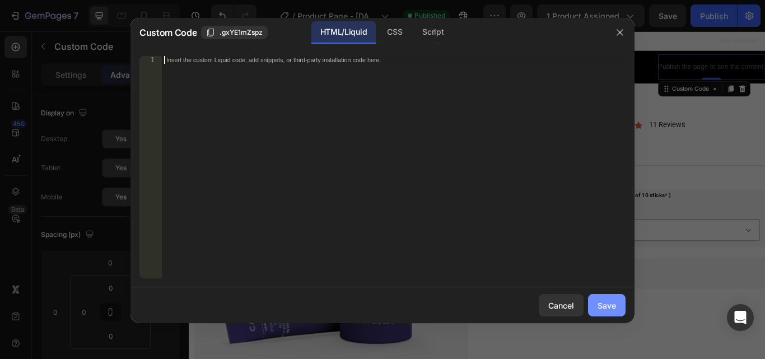
click at [614, 305] on div "Save" at bounding box center [607, 306] width 18 height 12
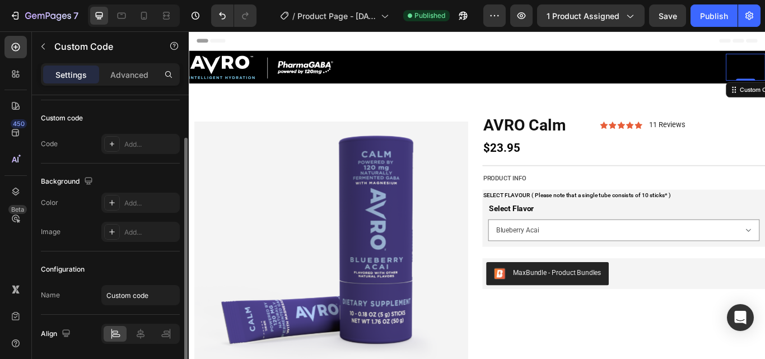
scroll to position [95, 0]
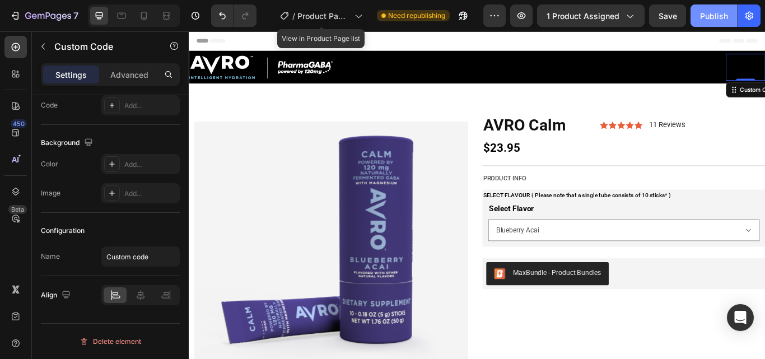
click at [702, 13] on div "Publish" at bounding box center [714, 16] width 28 height 12
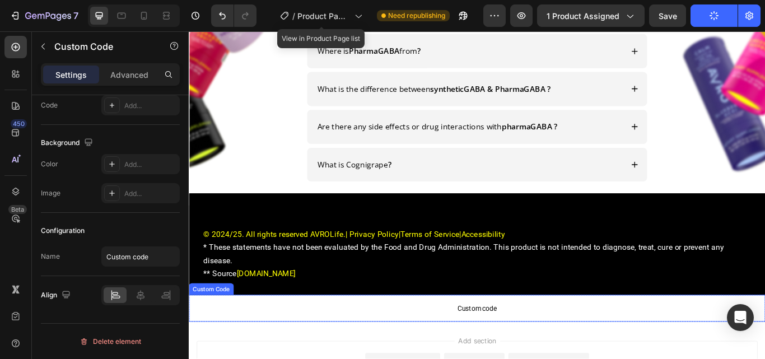
scroll to position [1656, 0]
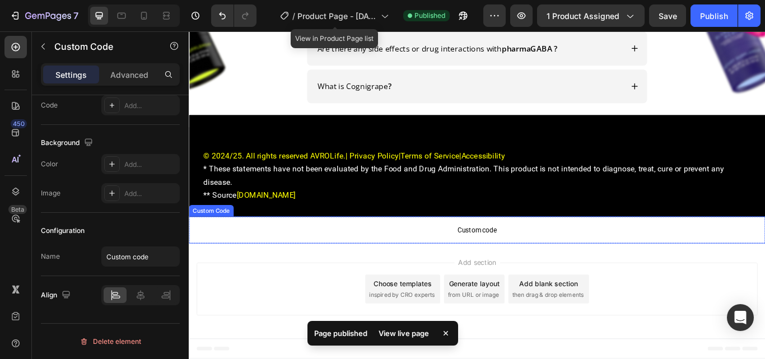
click at [463, 268] on span "Custom code" at bounding box center [525, 263] width 672 height 13
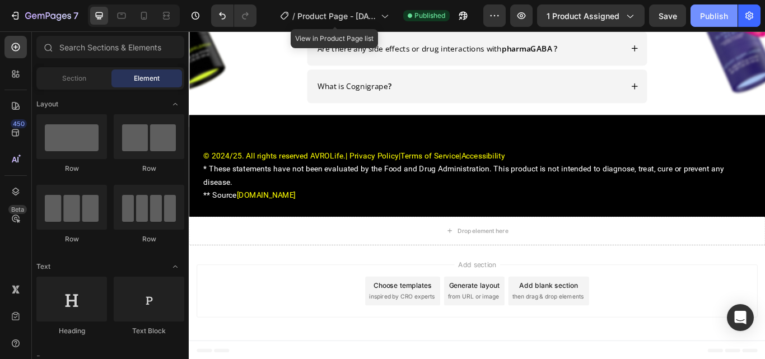
click at [709, 12] on div "Publish" at bounding box center [714, 16] width 28 height 12
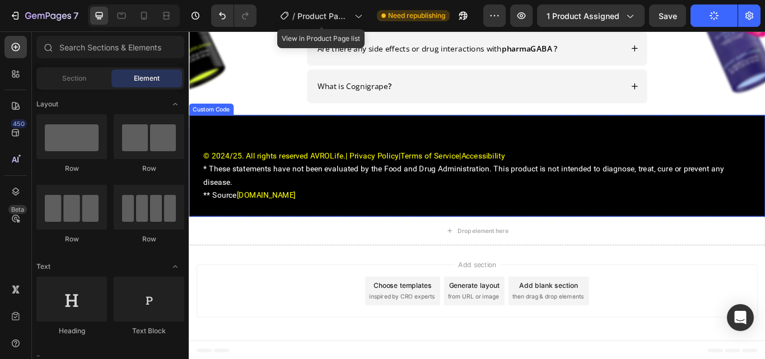
click at [483, 230] on small "** Source [DOMAIN_NAME]" at bounding box center [525, 223] width 639 height 16
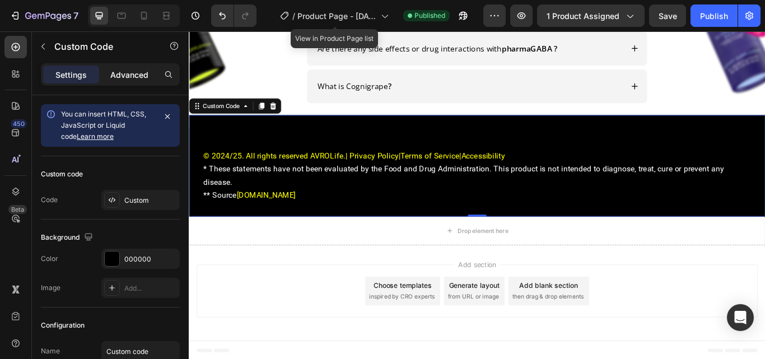
click at [129, 77] on p "Advanced" at bounding box center [129, 75] width 38 height 12
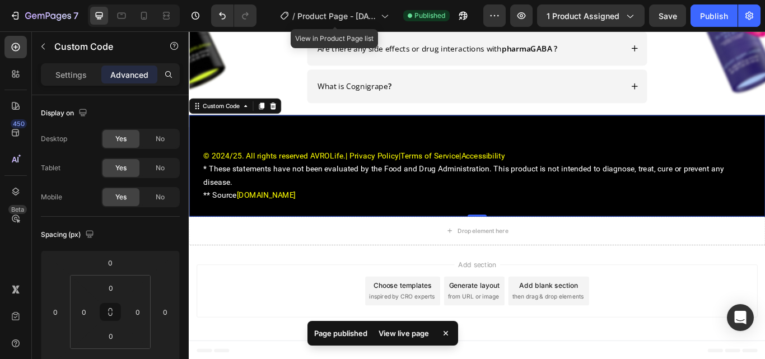
click at [378, 153] on div "© 2024/25. All rights reserved AVROLife. | Privacy Policy | Terms of Service | …" at bounding box center [525, 195] width 672 height 104
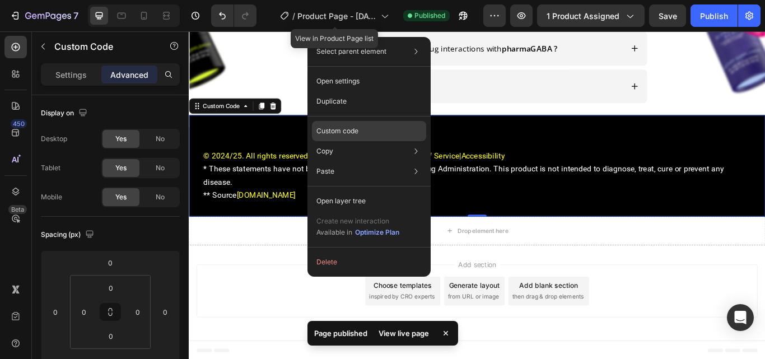
click at [363, 161] on div "Custom code" at bounding box center [369, 171] width 114 height 20
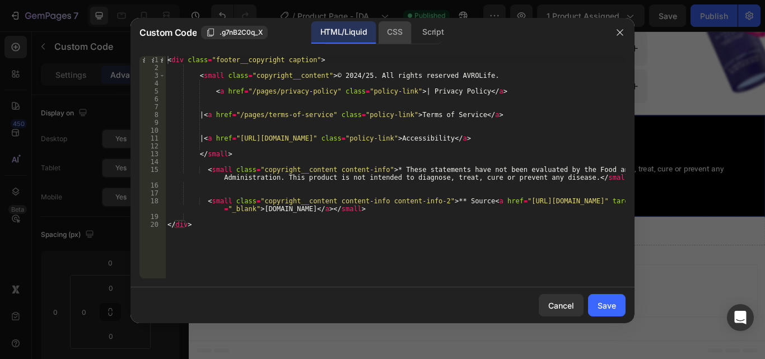
click at [413, 39] on div "CSS" at bounding box center [432, 32] width 39 height 22
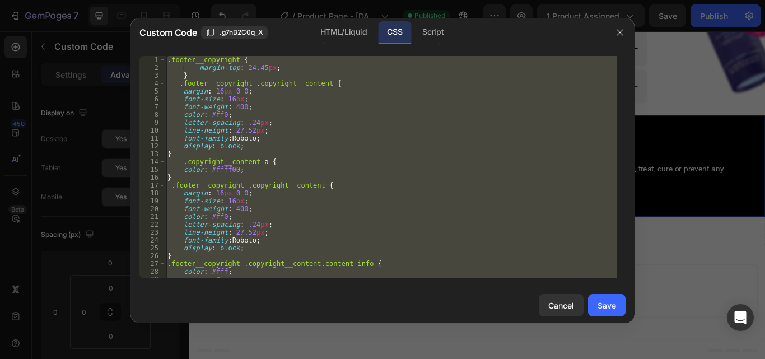
click at [346, 132] on div ".footer__copyright { margin-top : 24.45 px ; } .footer__copyright .copyright__c…" at bounding box center [391, 167] width 452 height 222
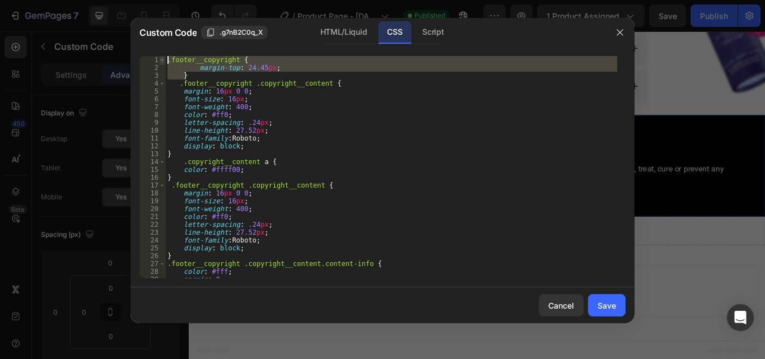
drag, startPoint x: 191, startPoint y: 76, endPoint x: 165, endPoint y: 62, distance: 30.1
click at [165, 62] on div "line-height: 27.52px; 1 2 3 4 5 6 7 8 9 10 11 12 13 14 15 16 17 18 19 20 21 22 …" at bounding box center [382, 167] width 486 height 222
type textarea "/*.footer__copyright {*/ /* margin-top: 24.45px;*/"
click at [613, 308] on div "Save" at bounding box center [607, 306] width 18 height 12
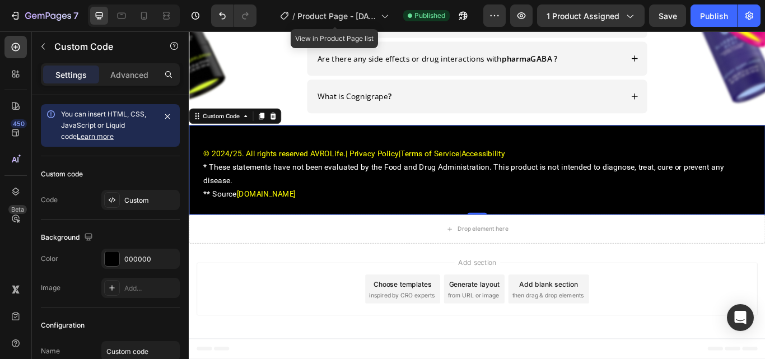
scroll to position [1645, 0]
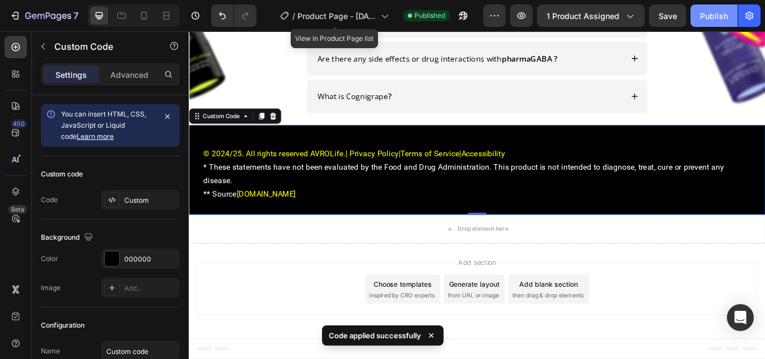
click at [714, 15] on div "Publish" at bounding box center [714, 16] width 28 height 12
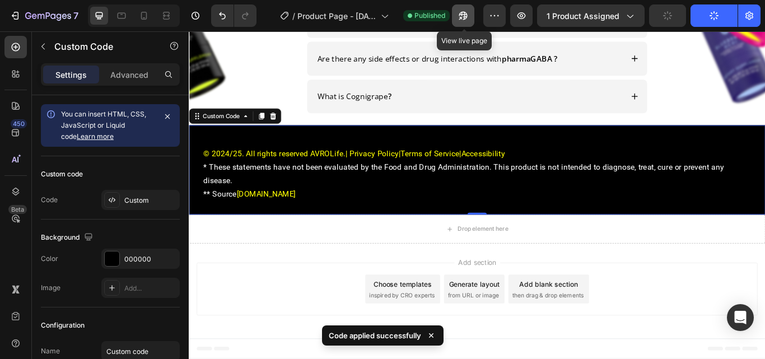
click at [462, 17] on icon "button" at bounding box center [463, 15] width 11 height 11
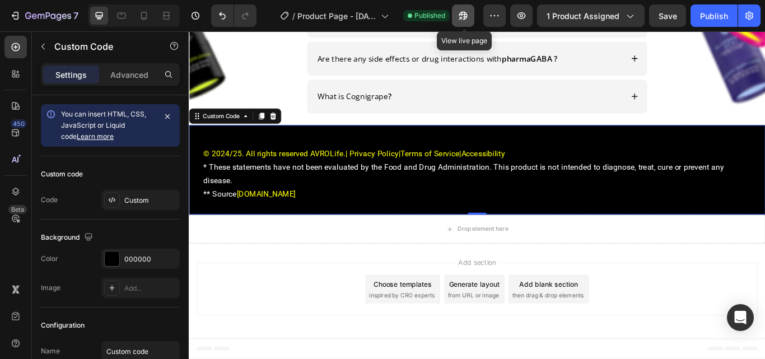
click at [462, 17] on icon "button" at bounding box center [460, 18] width 3 height 3
